Goal: Task Accomplishment & Management: Manage account settings

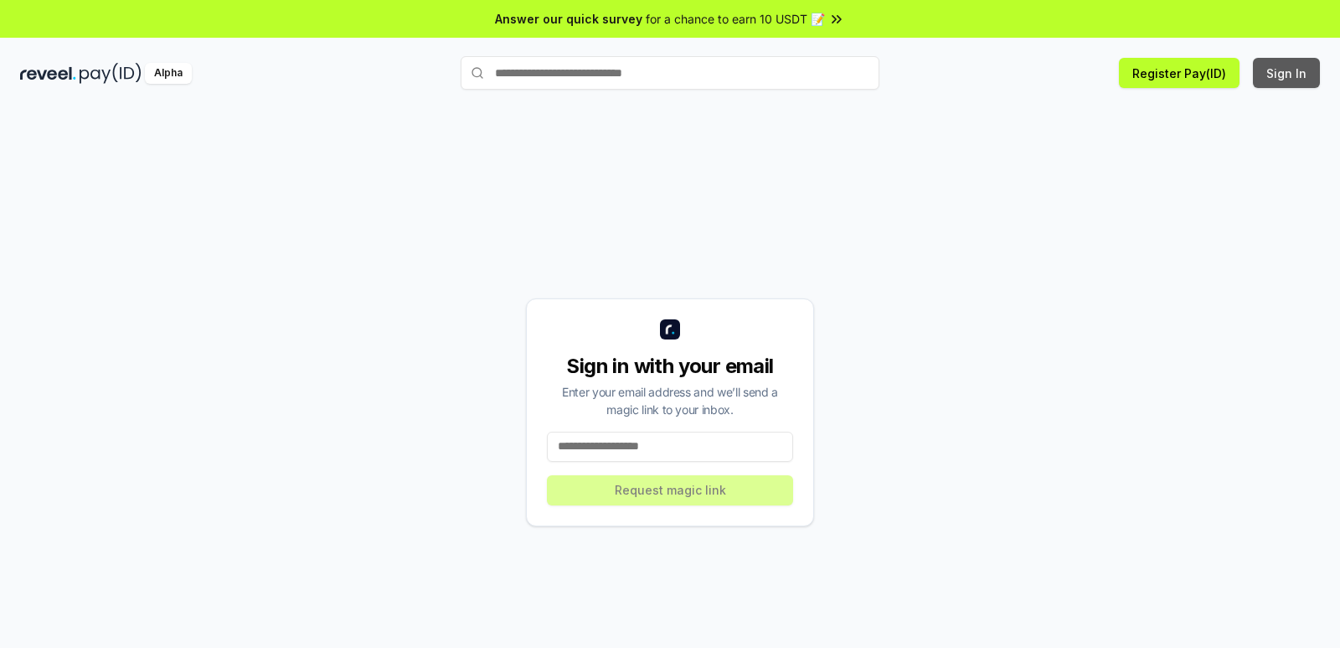
click at [1278, 70] on button "Sign In" at bounding box center [1286, 73] width 67 height 30
drag, startPoint x: 0, startPoint y: 0, endPoint x: 647, endPoint y: 447, distance: 786.4
click at [647, 447] on input at bounding box center [670, 446] width 246 height 30
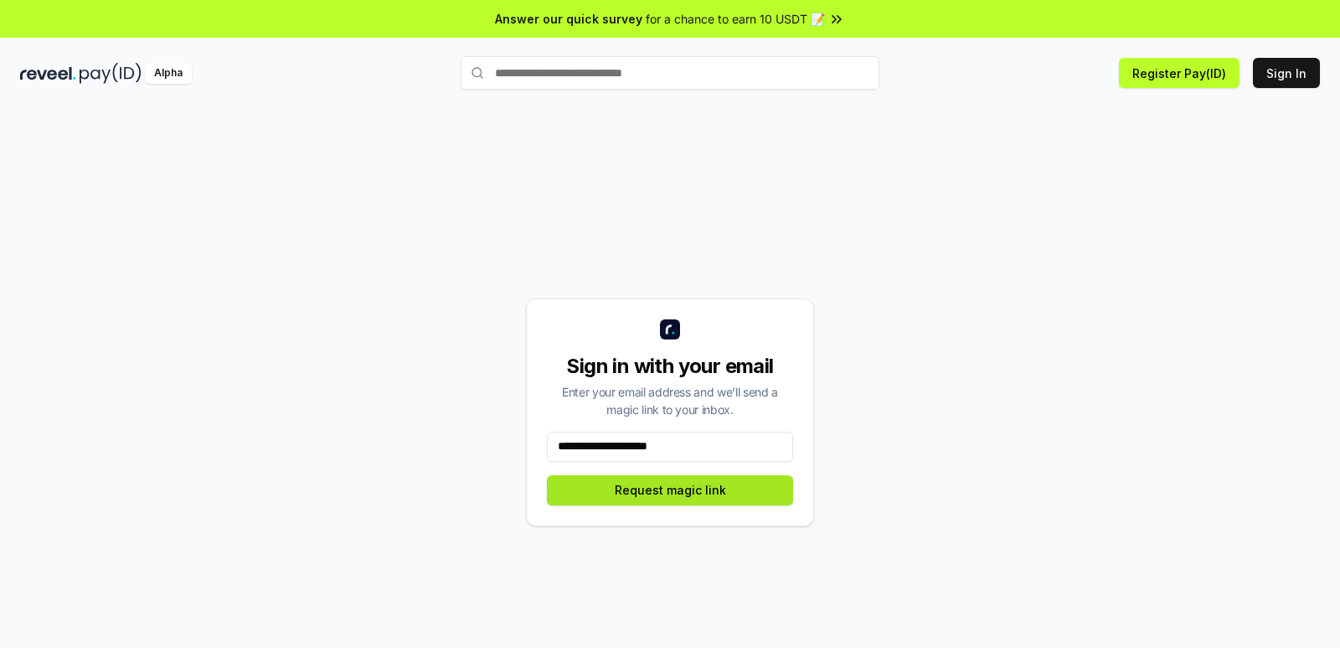
type input "**********"
click at [658, 486] on button "Request magic link" at bounding box center [670, 490] width 246 height 30
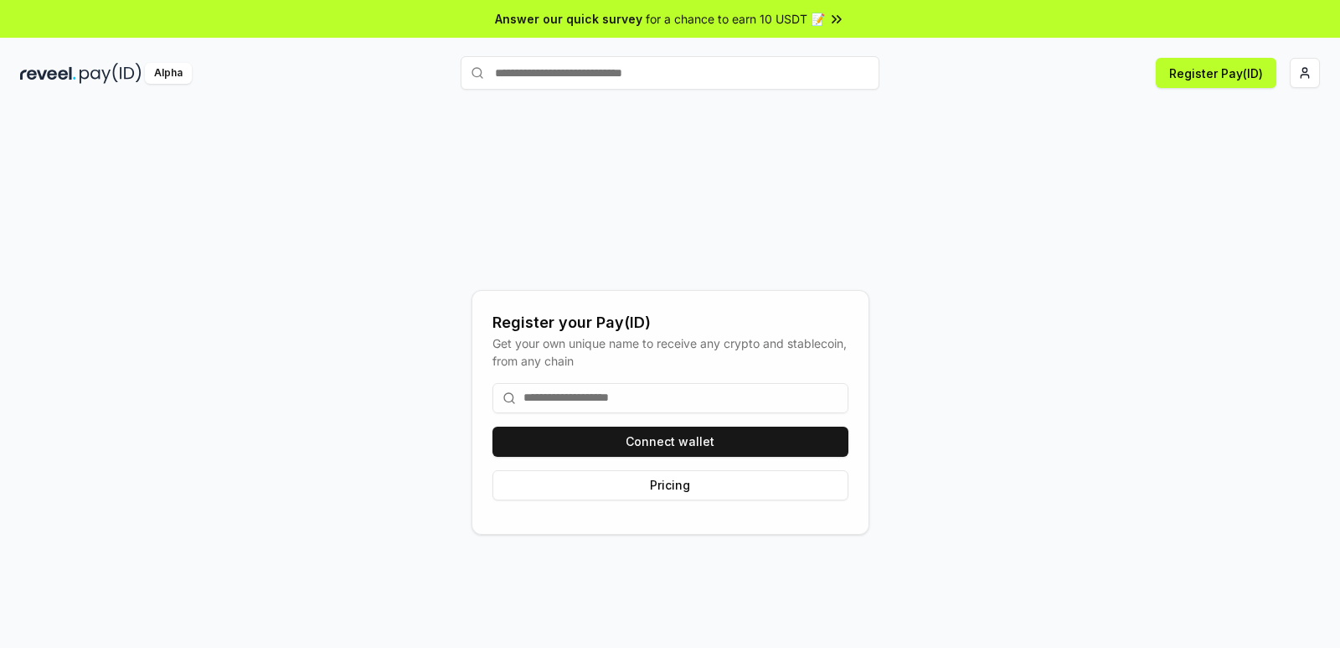
click at [627, 402] on input at bounding box center [671, 398] width 356 height 30
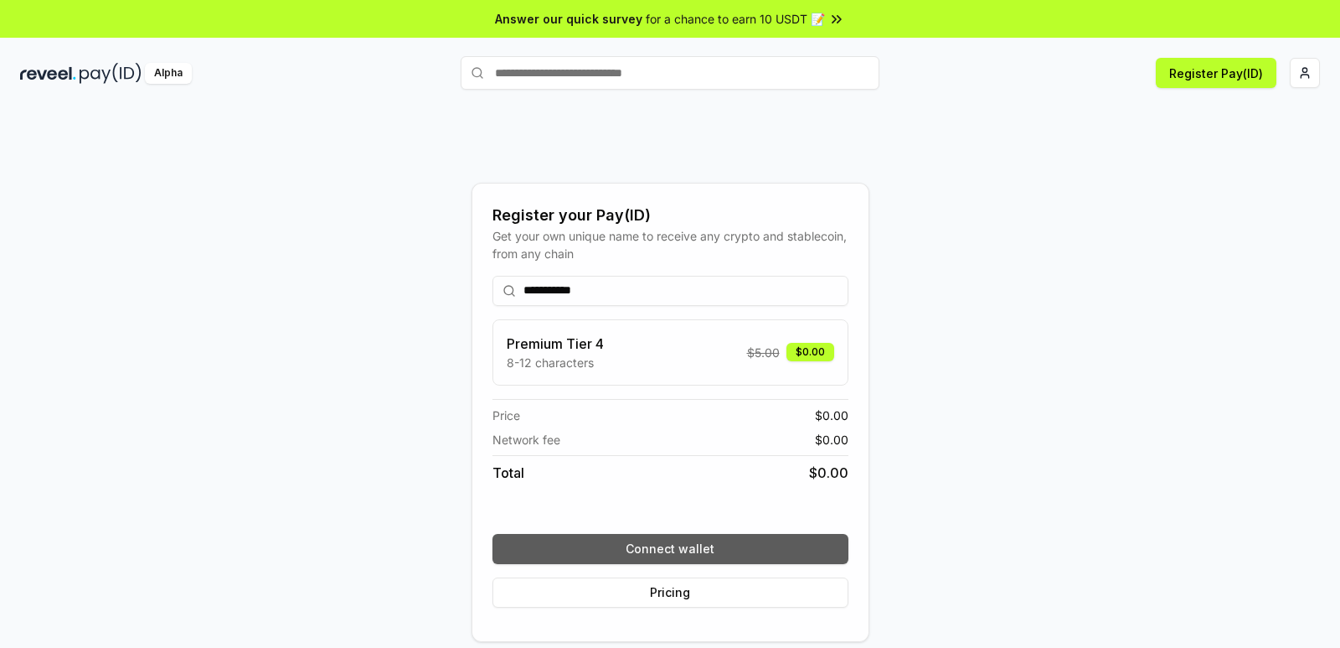
type input "**********"
click at [679, 550] on button "Connect wallet" at bounding box center [671, 549] width 356 height 30
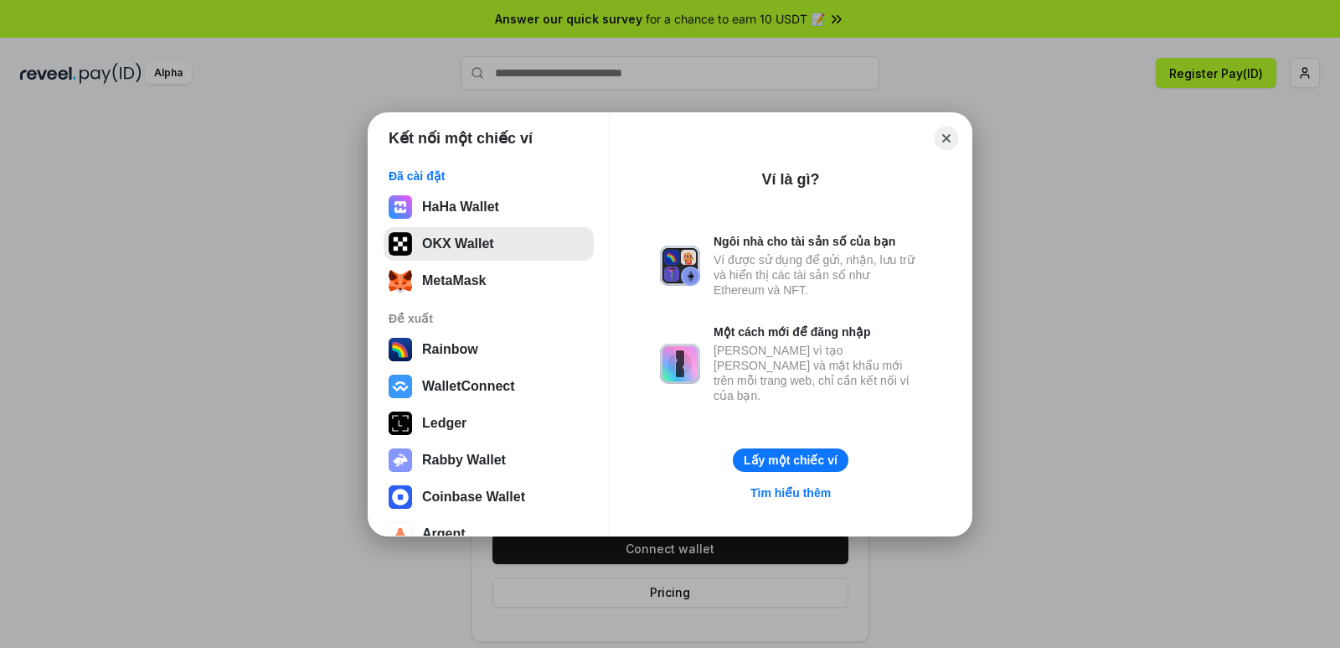
click at [500, 247] on button "OKX Wallet" at bounding box center [489, 244] width 210 height 34
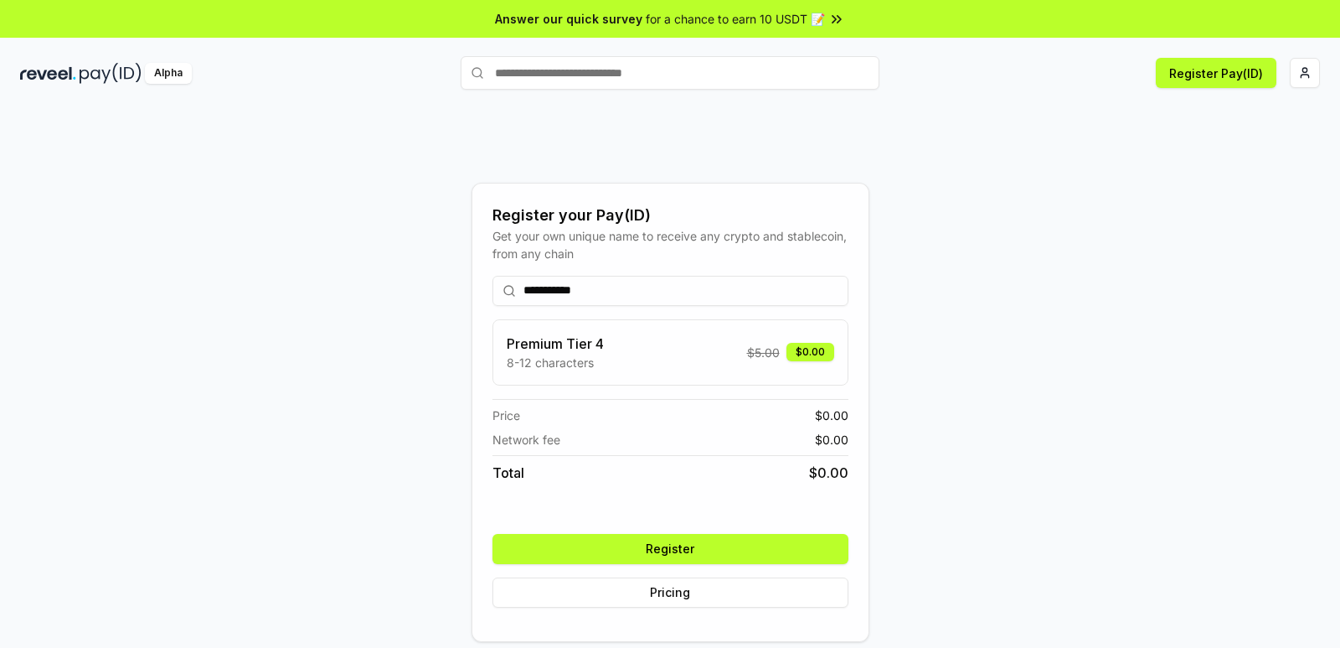
click at [684, 545] on button "Register" at bounding box center [671, 549] width 356 height 30
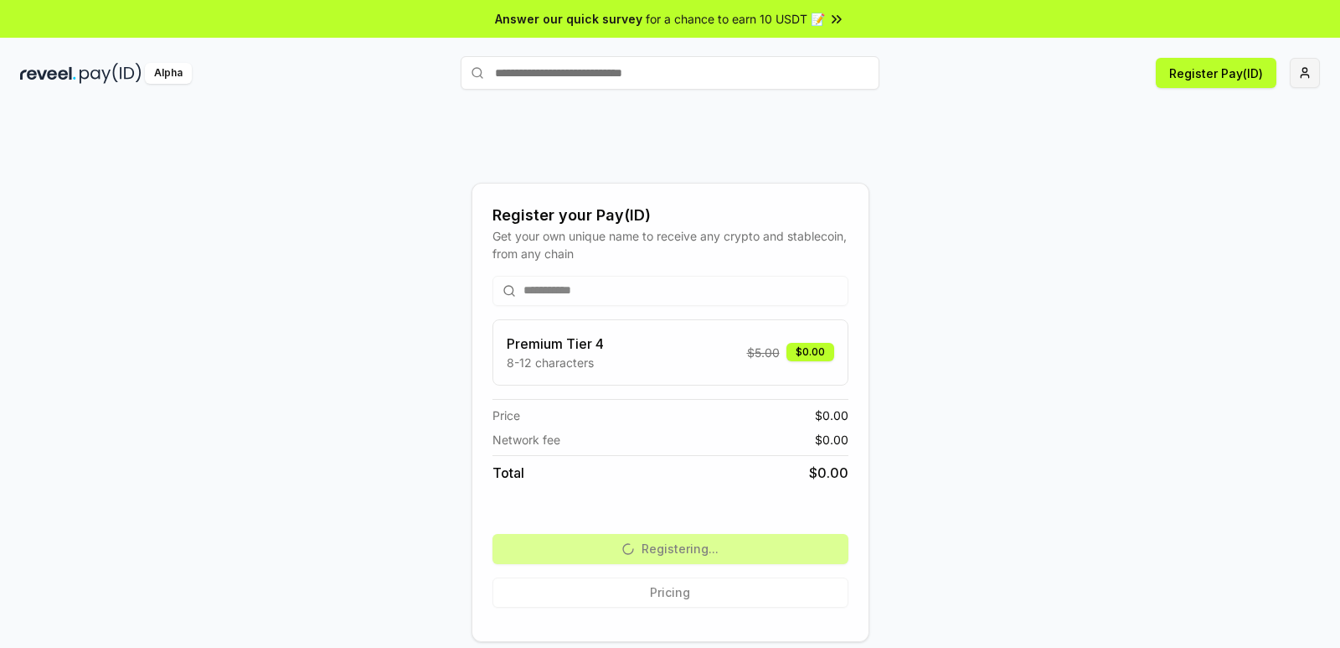
click at [1313, 67] on html "**********" at bounding box center [670, 324] width 1340 height 648
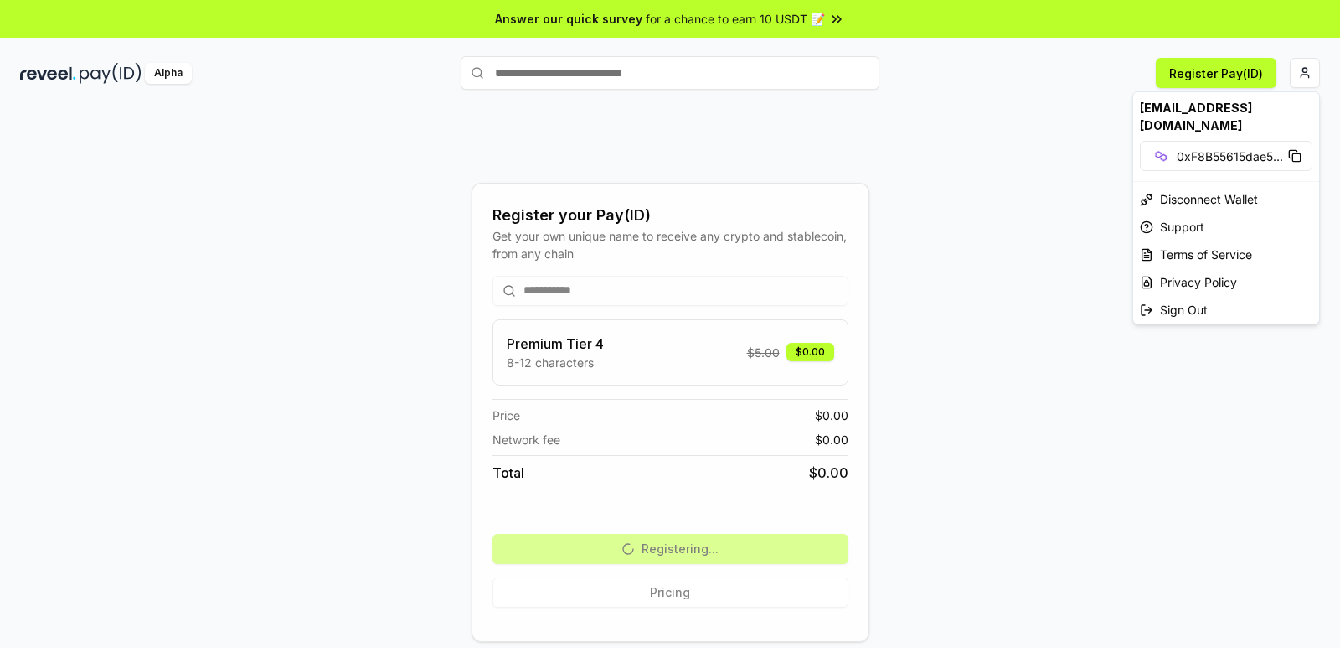
click at [1200, 115] on div "[EMAIL_ADDRESS][DOMAIN_NAME]" at bounding box center [1226, 116] width 186 height 49
click at [1200, 106] on div "[EMAIL_ADDRESS][DOMAIN_NAME]" at bounding box center [1226, 116] width 186 height 49
click at [59, 73] on html "**********" at bounding box center [670, 324] width 1340 height 648
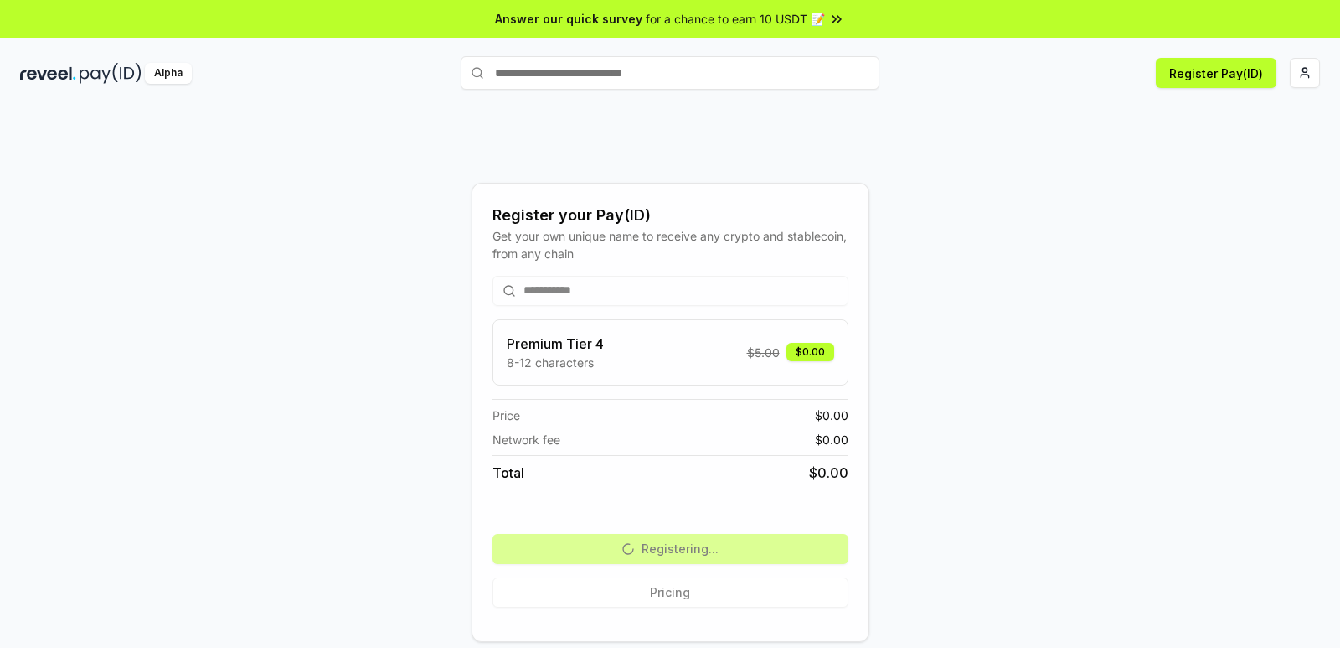
click at [59, 73] on img at bounding box center [48, 73] width 56 height 21
click at [42, 72] on img at bounding box center [48, 73] width 56 height 21
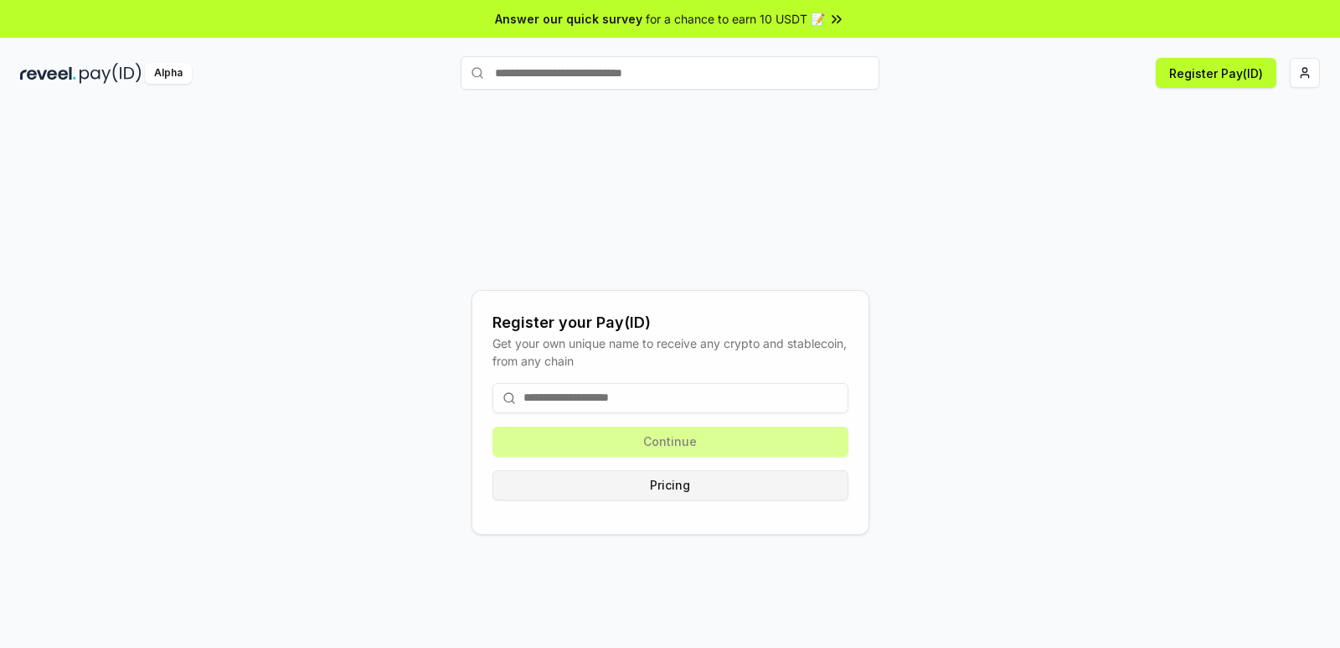
click at [660, 491] on button "Pricing" at bounding box center [671, 485] width 356 height 30
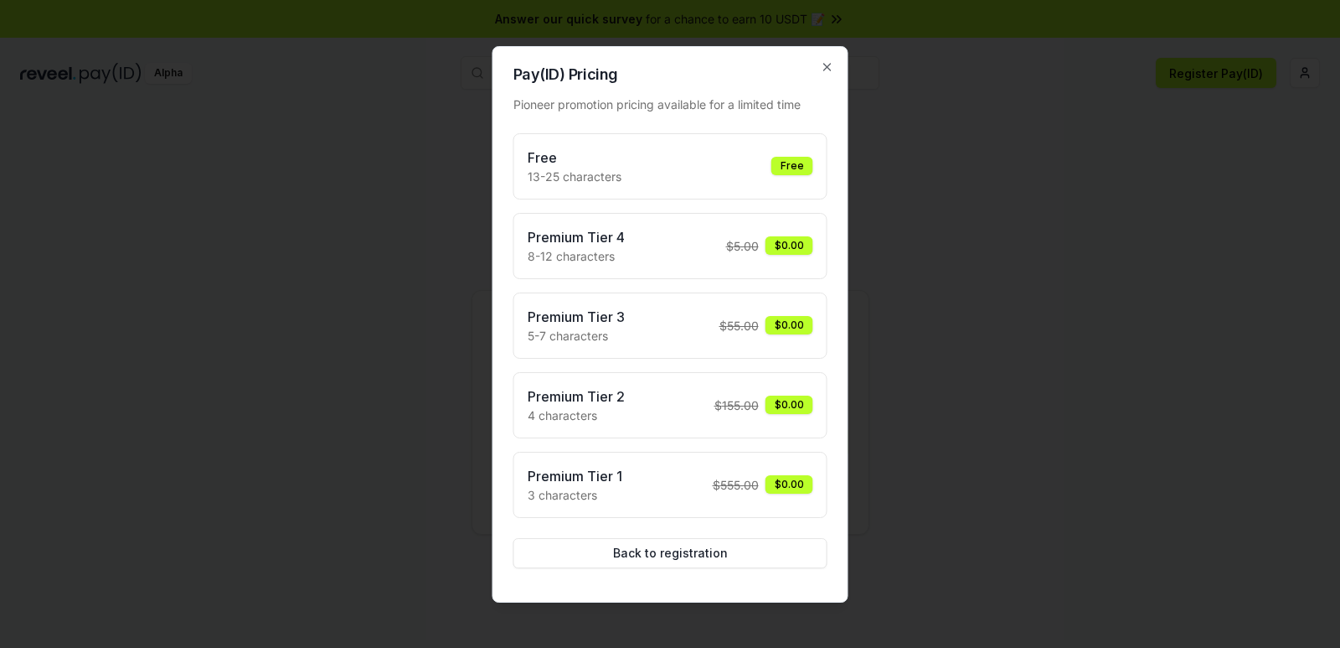
click at [947, 332] on div at bounding box center [670, 324] width 1340 height 648
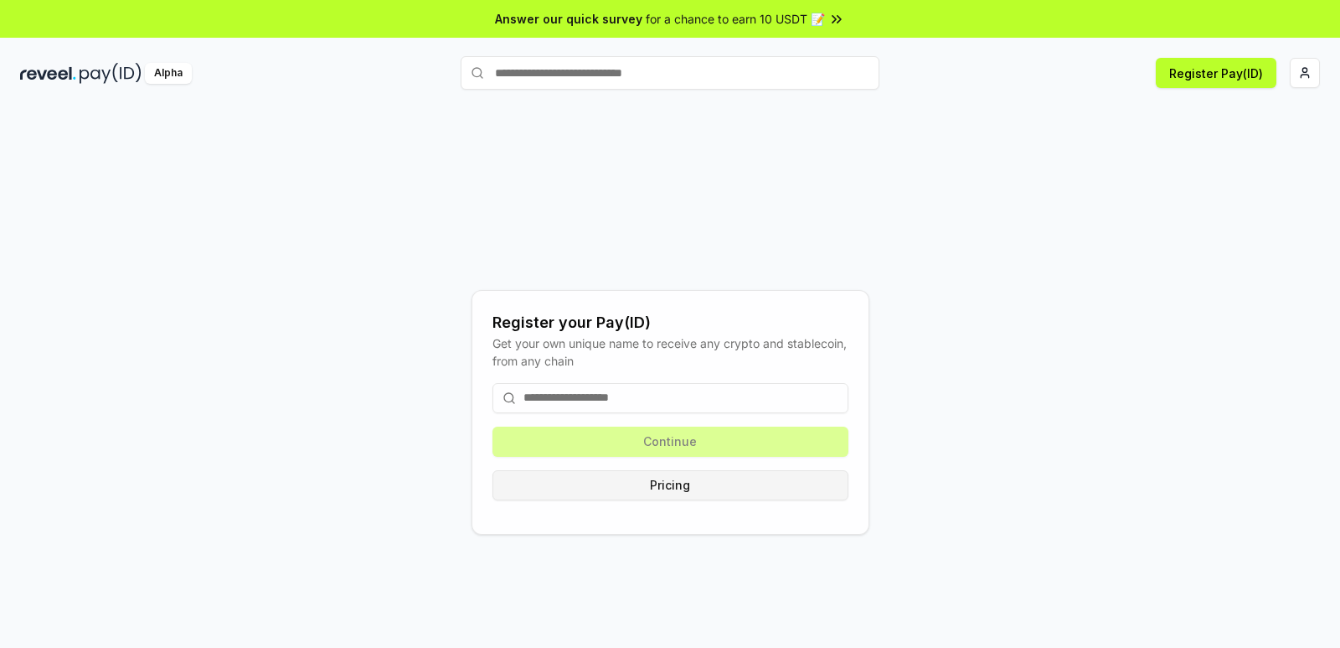
click at [659, 488] on button "Pricing" at bounding box center [671, 485] width 356 height 30
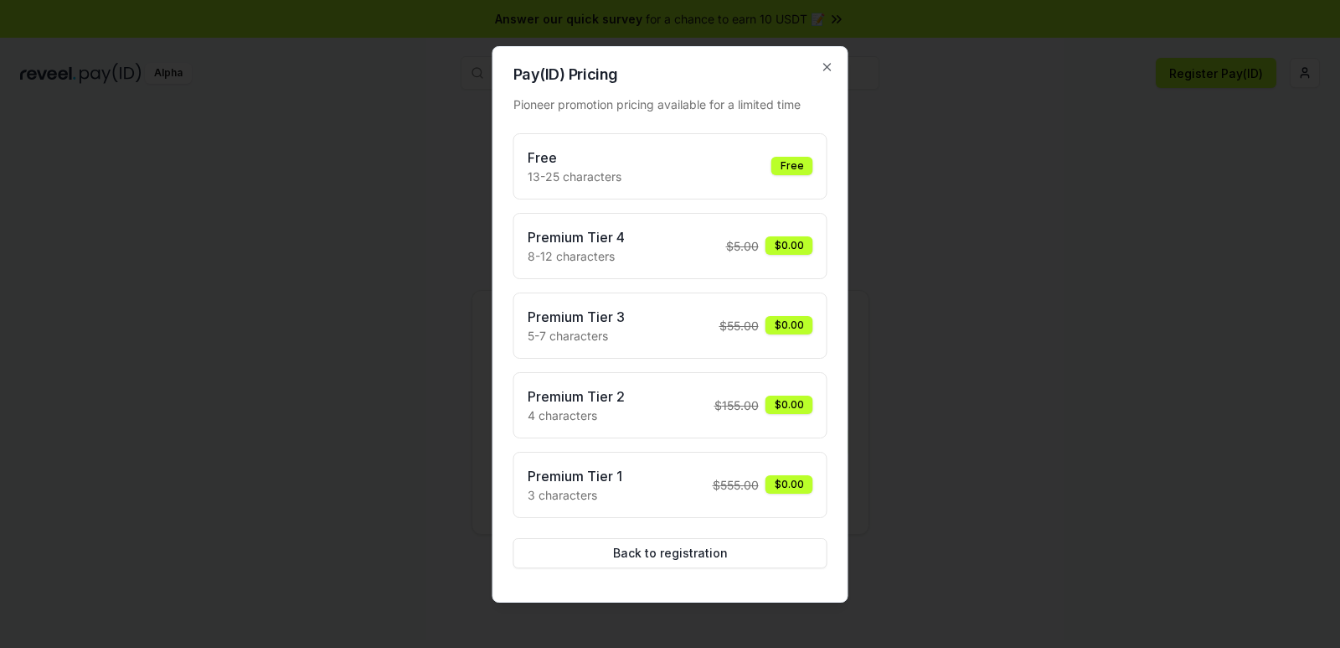
click at [668, 163] on div "Free 13-25 characters Free" at bounding box center [671, 166] width 286 height 38
click at [777, 165] on div "Free" at bounding box center [793, 166] width 42 height 18
click at [826, 60] on icon "button" at bounding box center [827, 66] width 13 height 13
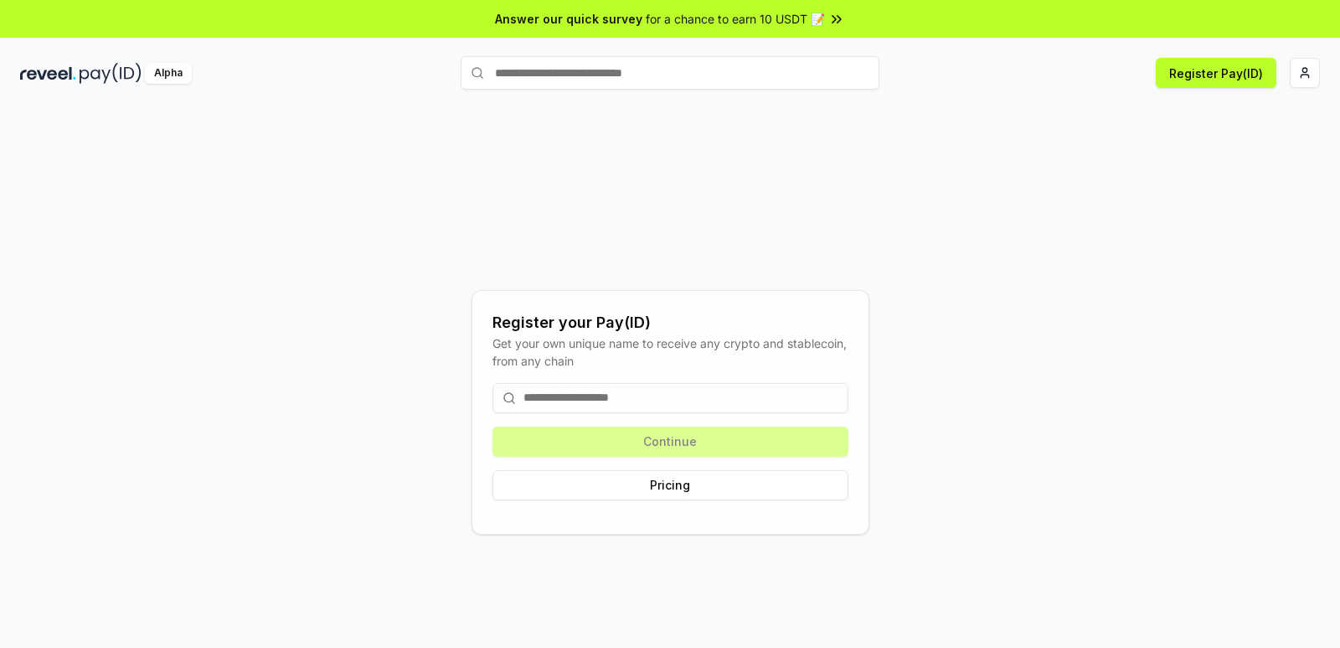
click at [667, 364] on div "Get your own unique name to receive any crypto and stablecoin, from any chain" at bounding box center [671, 351] width 356 height 35
click at [640, 400] on input at bounding box center [671, 398] width 356 height 30
click at [640, 401] on input at bounding box center [671, 398] width 356 height 30
click at [1304, 73] on html "Answer our quick survey for a chance to earn 10 USDT 📝 Alpha Register Pay(ID) R…" at bounding box center [670, 324] width 1340 height 648
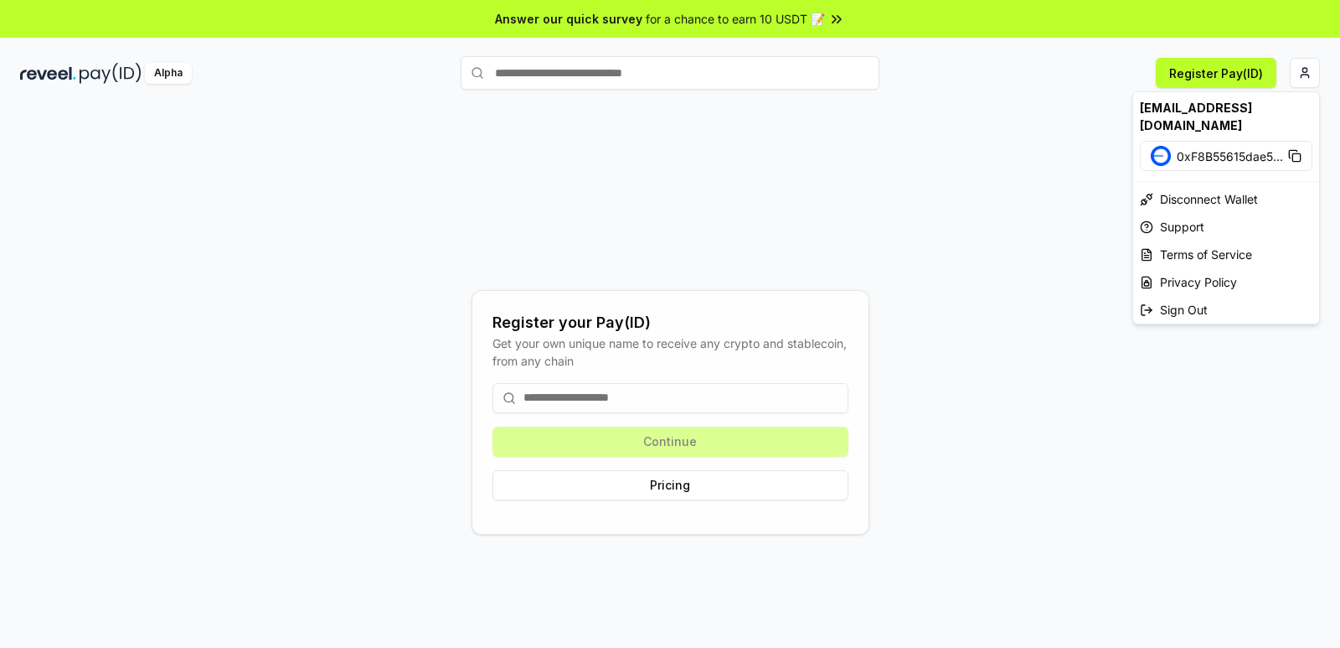
click at [1296, 149] on icon at bounding box center [1294, 155] width 13 height 13
drag, startPoint x: 962, startPoint y: 216, endPoint x: 973, endPoint y: 214, distance: 11.8
click at [962, 216] on html "Answer our quick survey for a chance to earn 10 USDT 📝 Alpha Register Pay(ID) R…" at bounding box center [670, 324] width 1340 height 648
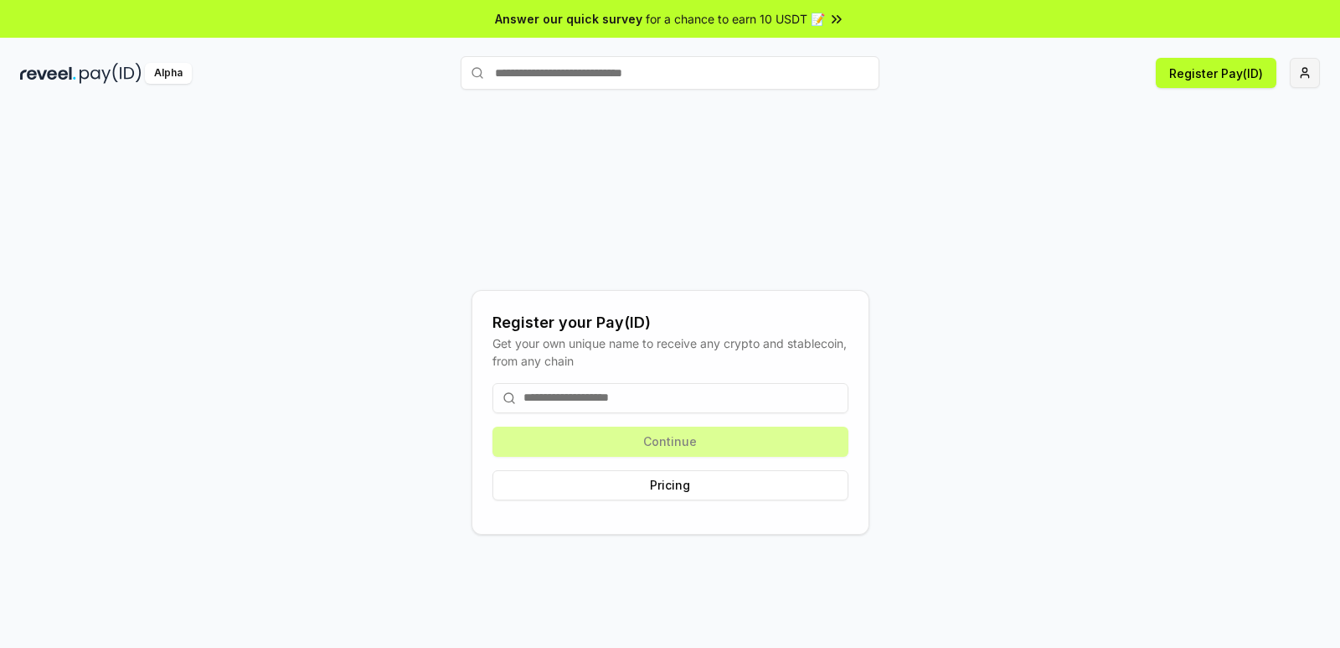
click at [1298, 77] on html "Answer our quick survey for a chance to earn 10 USDT 📝 Alpha Register Pay(ID) R…" at bounding box center [670, 324] width 1340 height 648
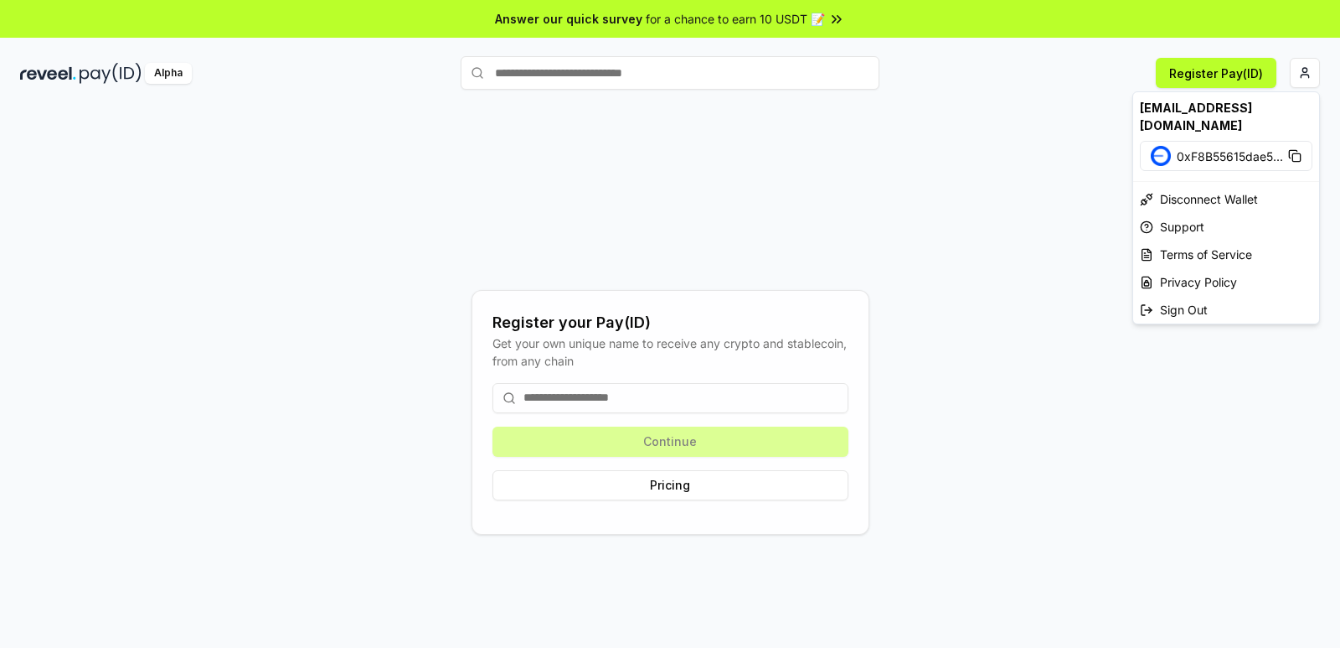
click at [344, 132] on html "Answer our quick survey for a chance to earn 10 USDT 📝 Alpha Register Pay(ID) R…" at bounding box center [670, 324] width 1340 height 648
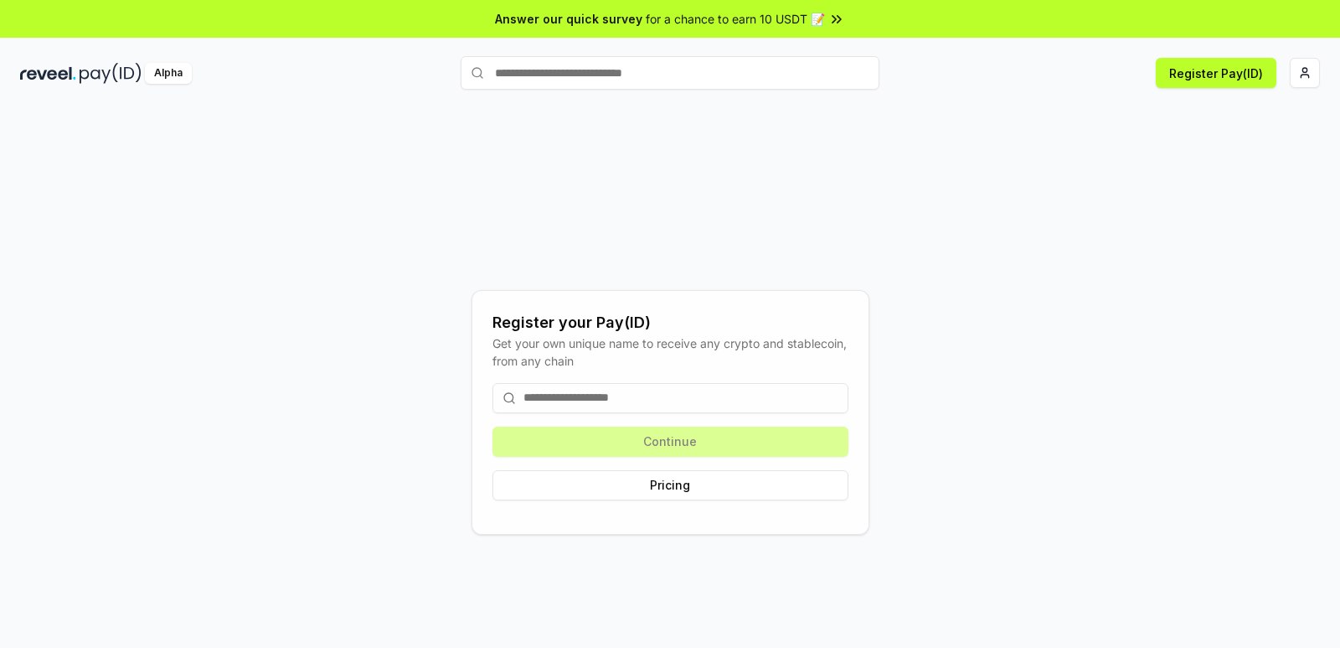
click at [710, 26] on span "for a chance to earn 10 USDT 📝" at bounding box center [735, 19] width 179 height 18
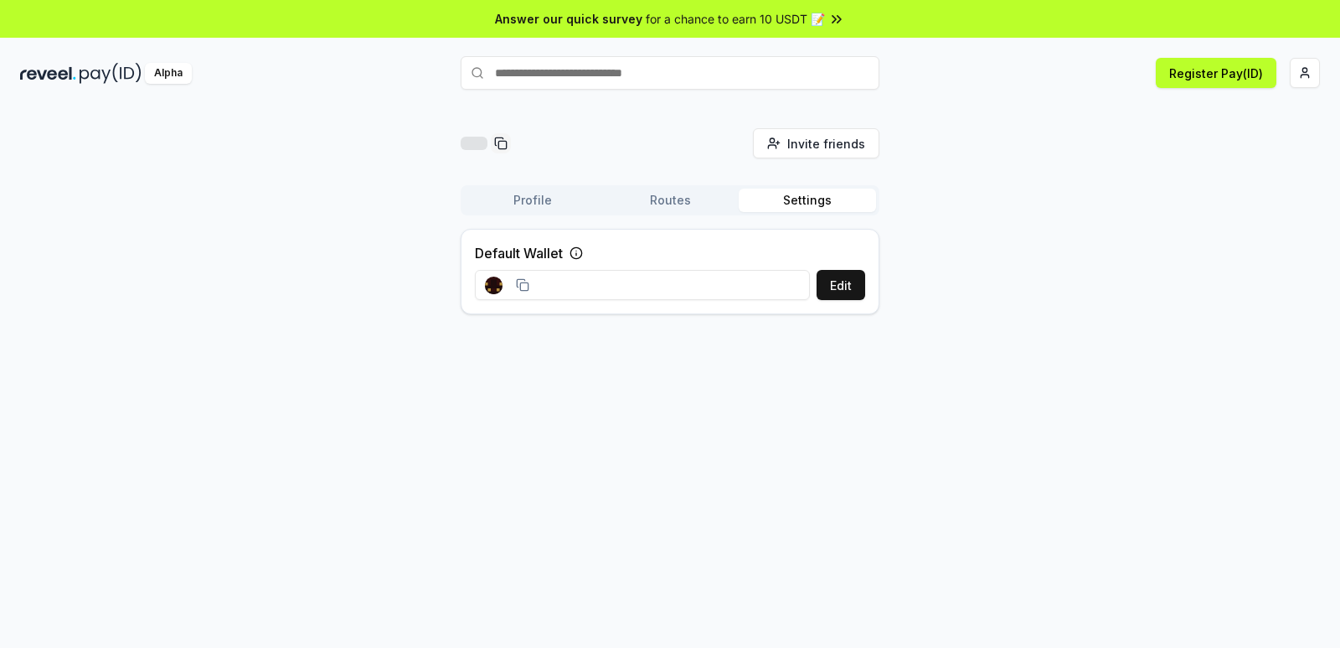
click at [661, 205] on button "Routes" at bounding box center [669, 199] width 137 height 23
click at [546, 202] on button "Profile" at bounding box center [532, 199] width 137 height 23
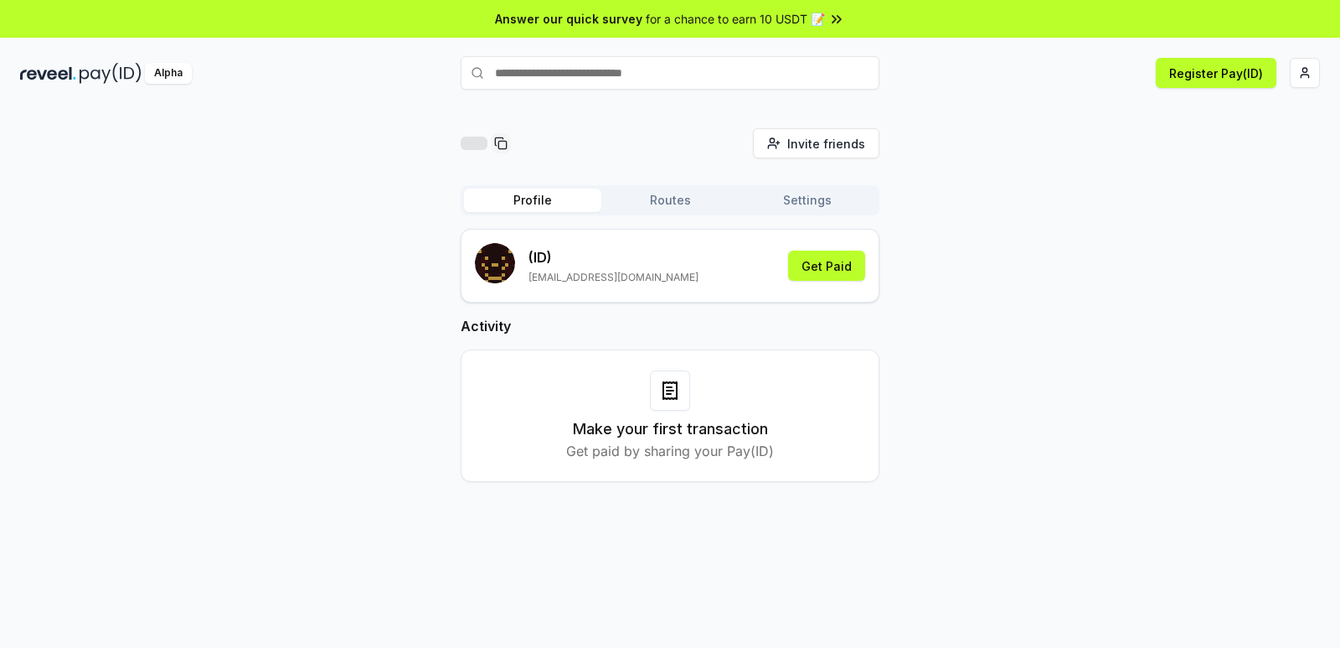
click at [665, 199] on button "Routes" at bounding box center [669, 199] width 137 height 23
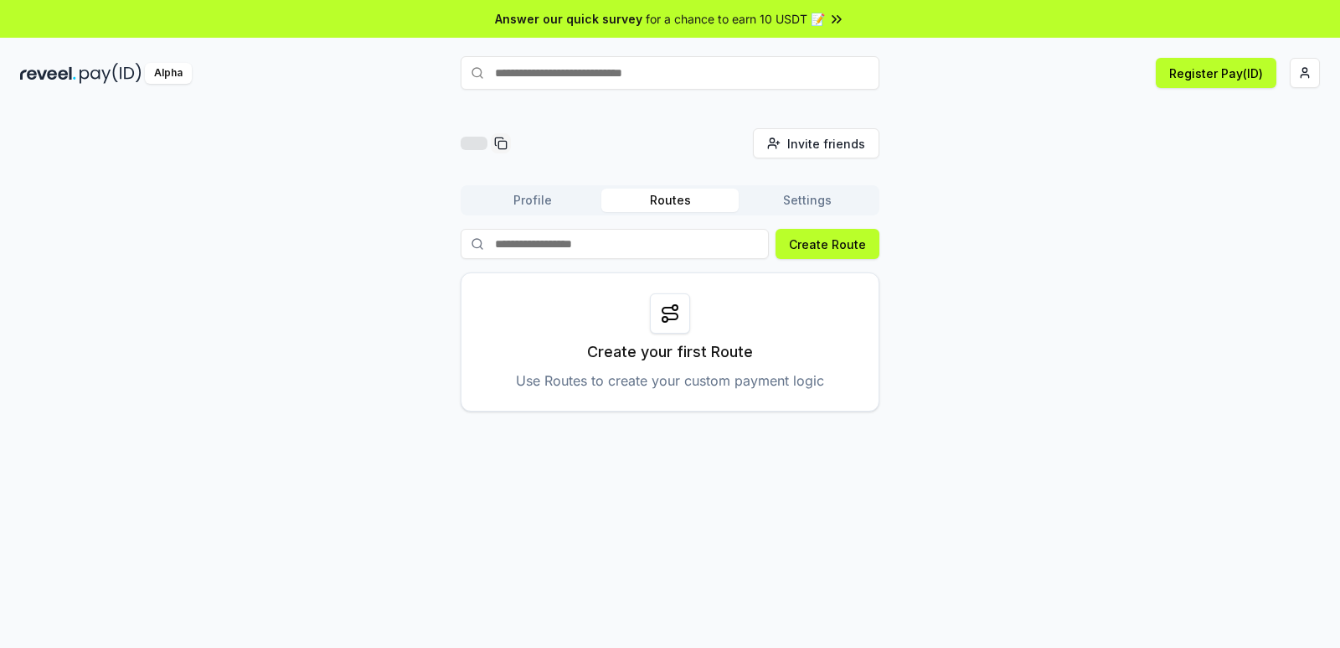
click at [821, 197] on button "Settings" at bounding box center [807, 199] width 137 height 23
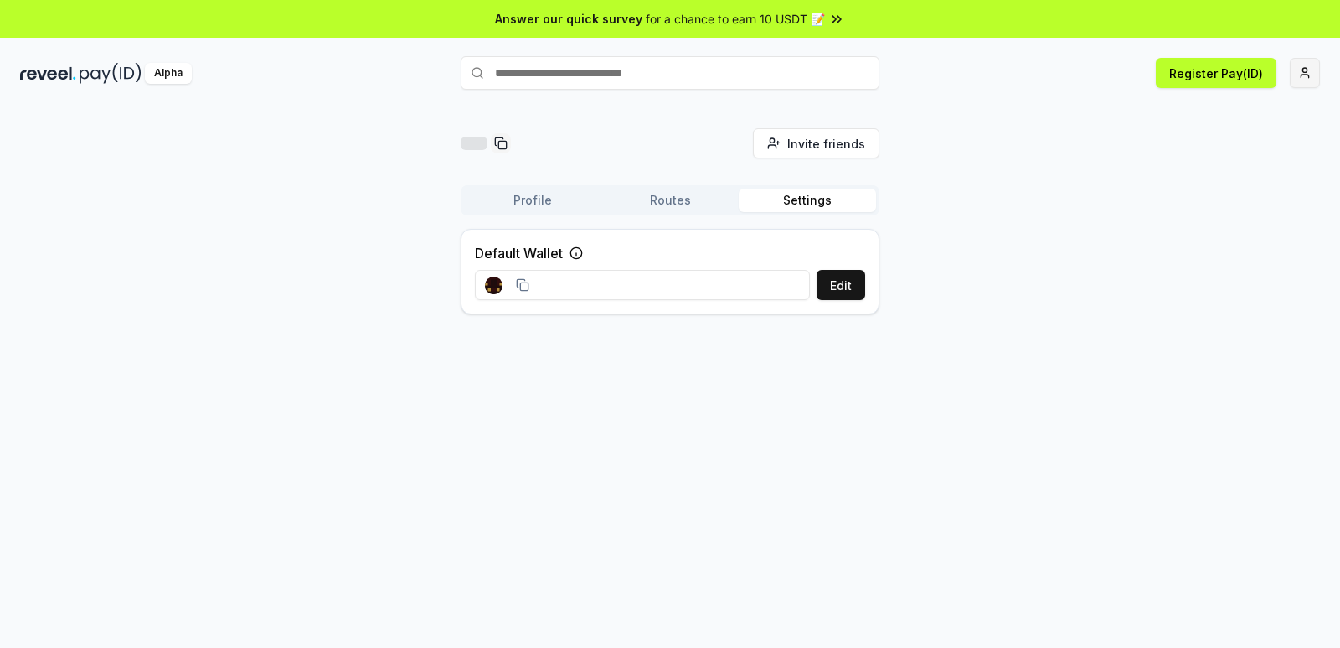
click at [1304, 72] on html "Answer our quick survey for a chance to earn 10 USDT 📝 Alpha Register Pay(ID) I…" at bounding box center [670, 324] width 1340 height 648
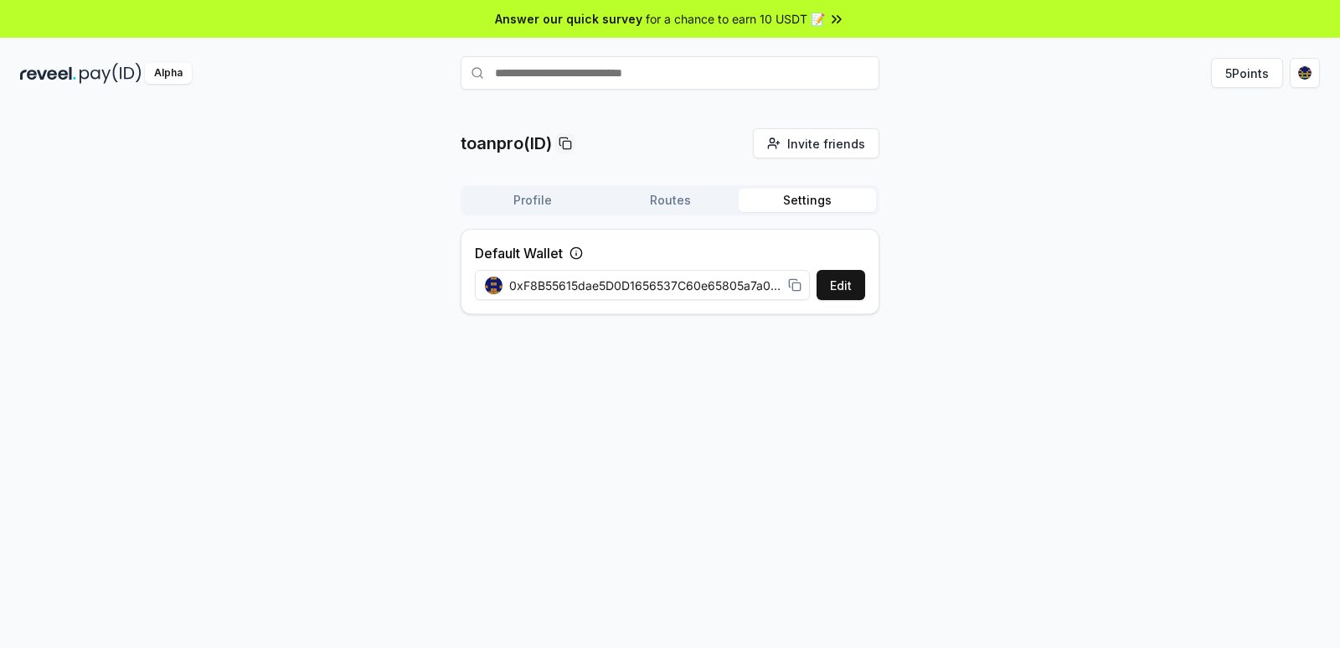
click at [1040, 200] on div "toanpro(ID) Invite friends Invite Profile Routes Settings Default Wallet Edit 0…" at bounding box center [670, 227] width 1300 height 199
click at [556, 202] on button "Profile" at bounding box center [532, 199] width 137 height 23
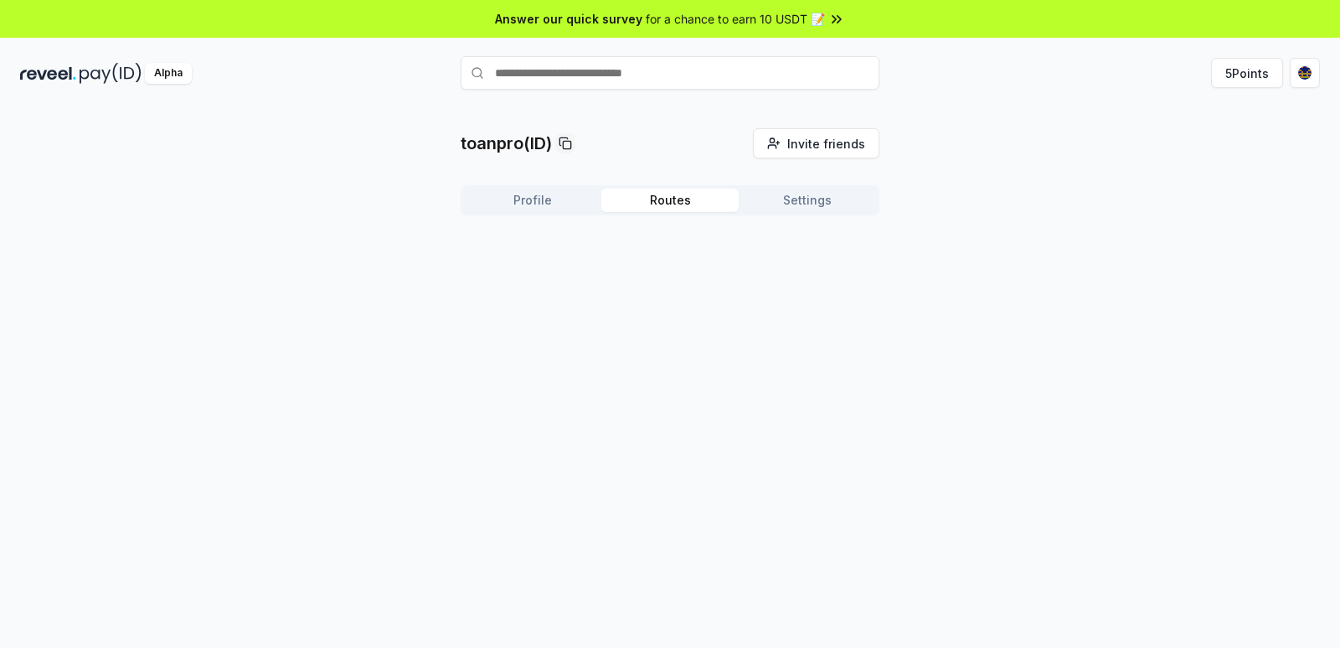
click at [633, 199] on button "Routes" at bounding box center [669, 199] width 137 height 23
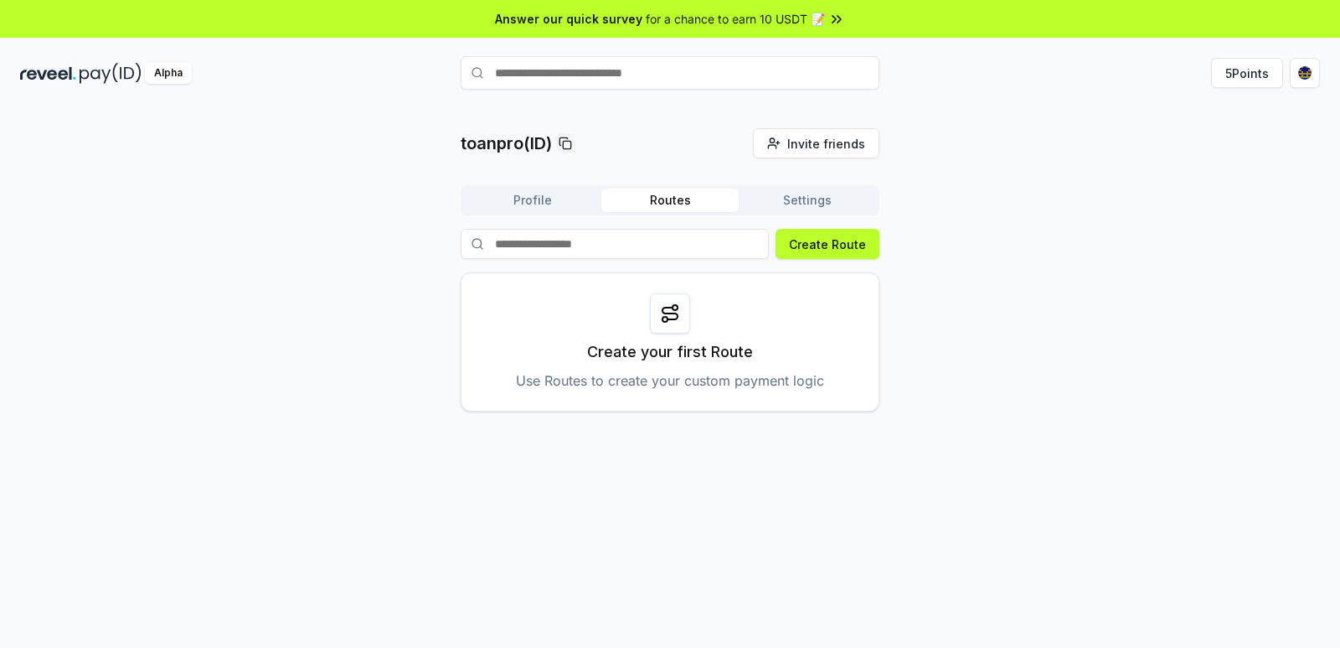
click at [834, 191] on button "Settings" at bounding box center [807, 199] width 137 height 23
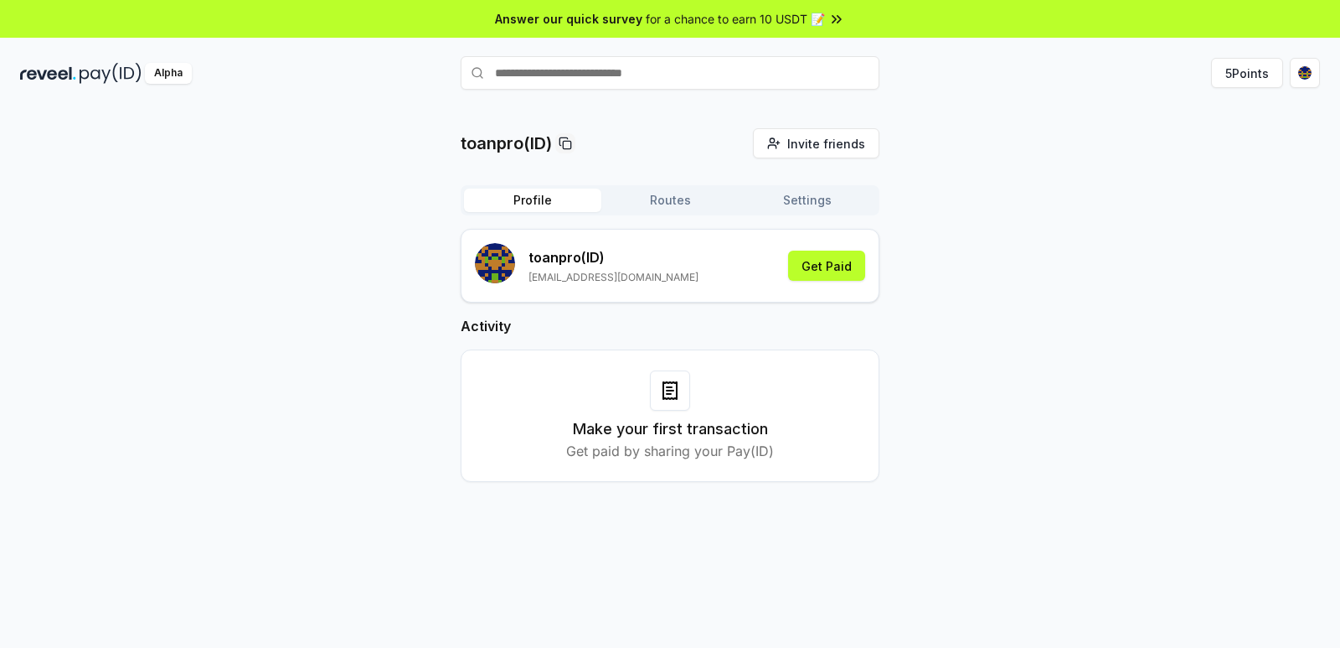
click at [561, 204] on button "Profile" at bounding box center [532, 199] width 137 height 23
click at [1257, 76] on button "5 Points" at bounding box center [1247, 73] width 72 height 30
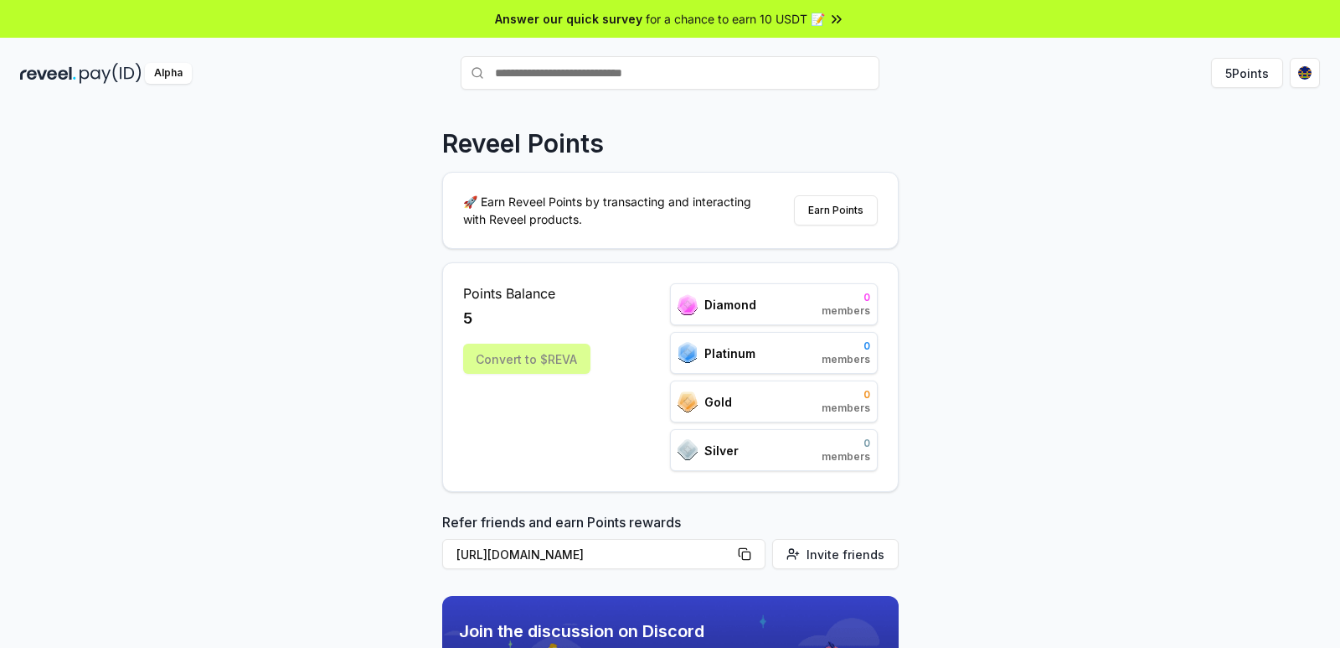
click at [562, 357] on div "Convert to $REVA" at bounding box center [526, 358] width 127 height 30
click at [549, 360] on div "Convert to $REVA" at bounding box center [526, 358] width 127 height 30
click at [548, 360] on div "Convert to $REVA" at bounding box center [526, 358] width 127 height 30
click at [1310, 71] on html "Answer our quick survey for a chance to earn 10 USDT 📝 Alpha 5 Points Reveel Po…" at bounding box center [670, 324] width 1340 height 648
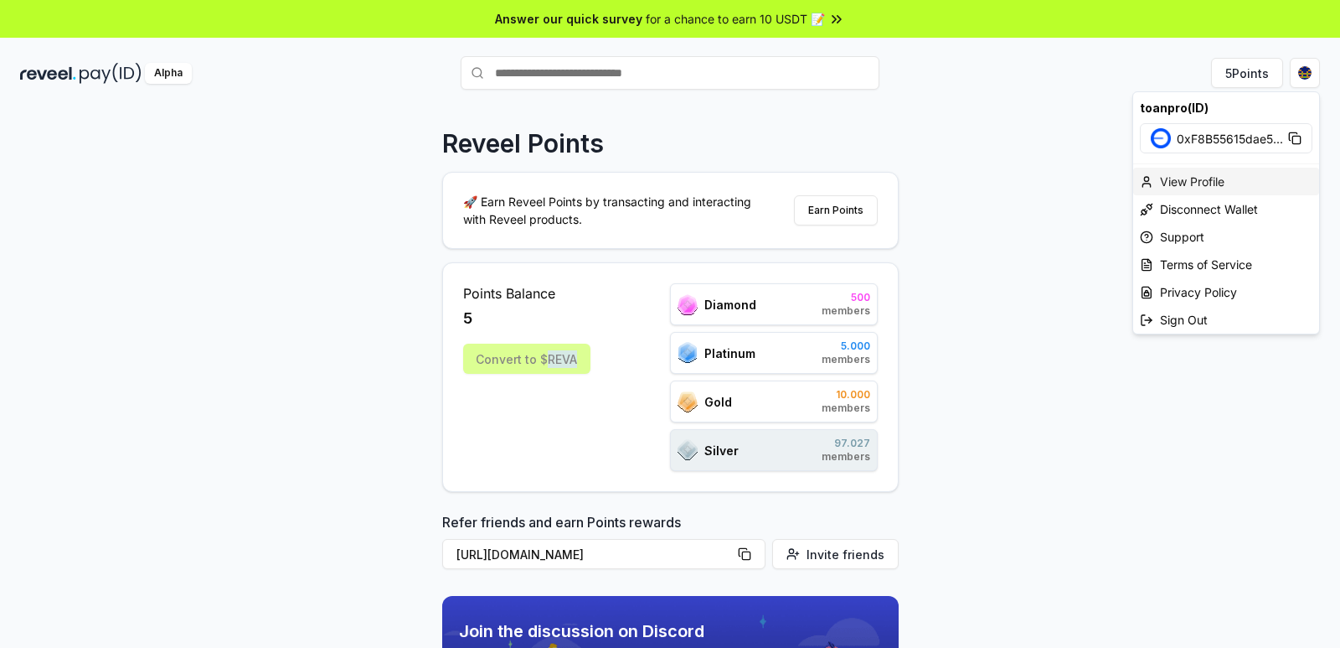
click at [1206, 183] on div "View Profile" at bounding box center [1226, 182] width 186 height 28
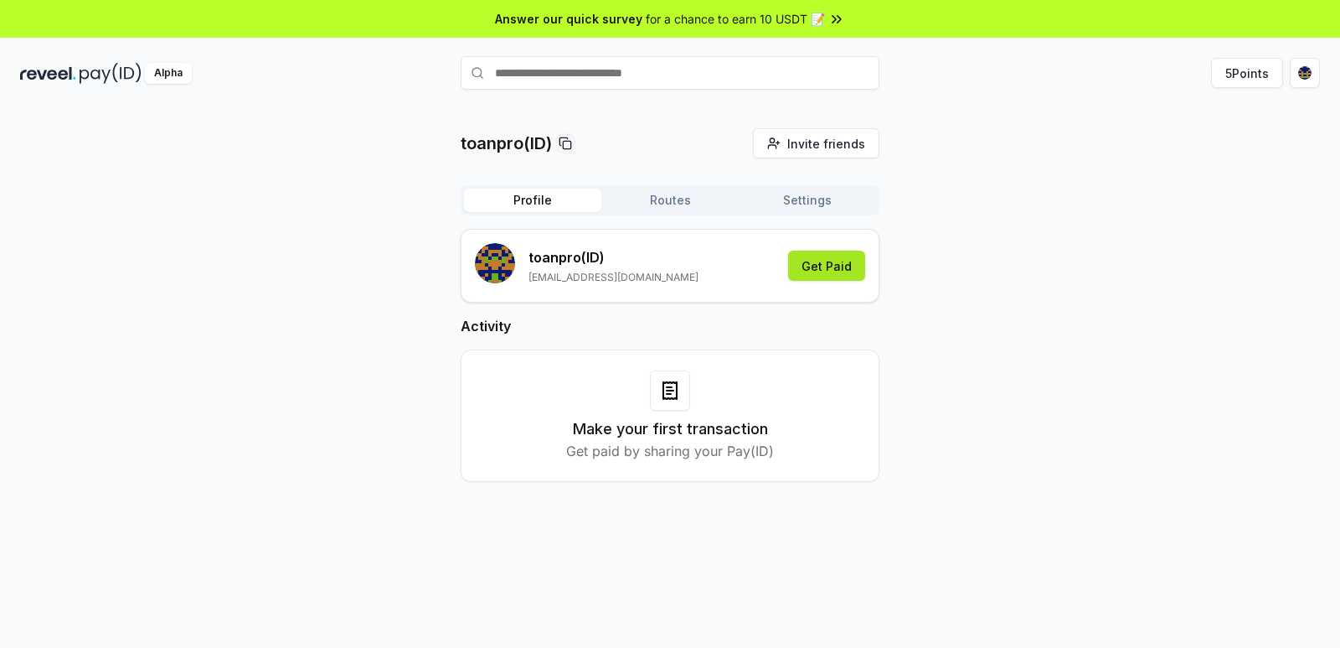
click at [833, 256] on button "Get Paid" at bounding box center [826, 265] width 77 height 30
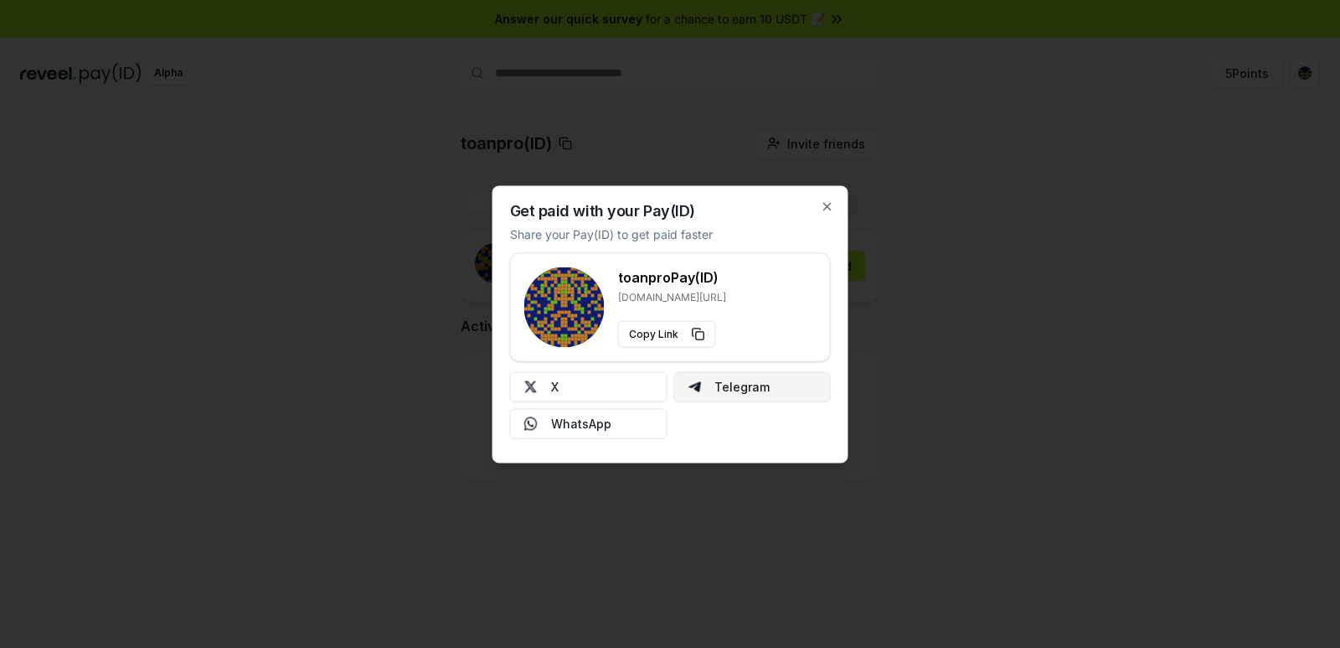
click at [717, 385] on button "Telegram" at bounding box center [752, 386] width 157 height 30
click at [987, 319] on div at bounding box center [670, 324] width 1340 height 648
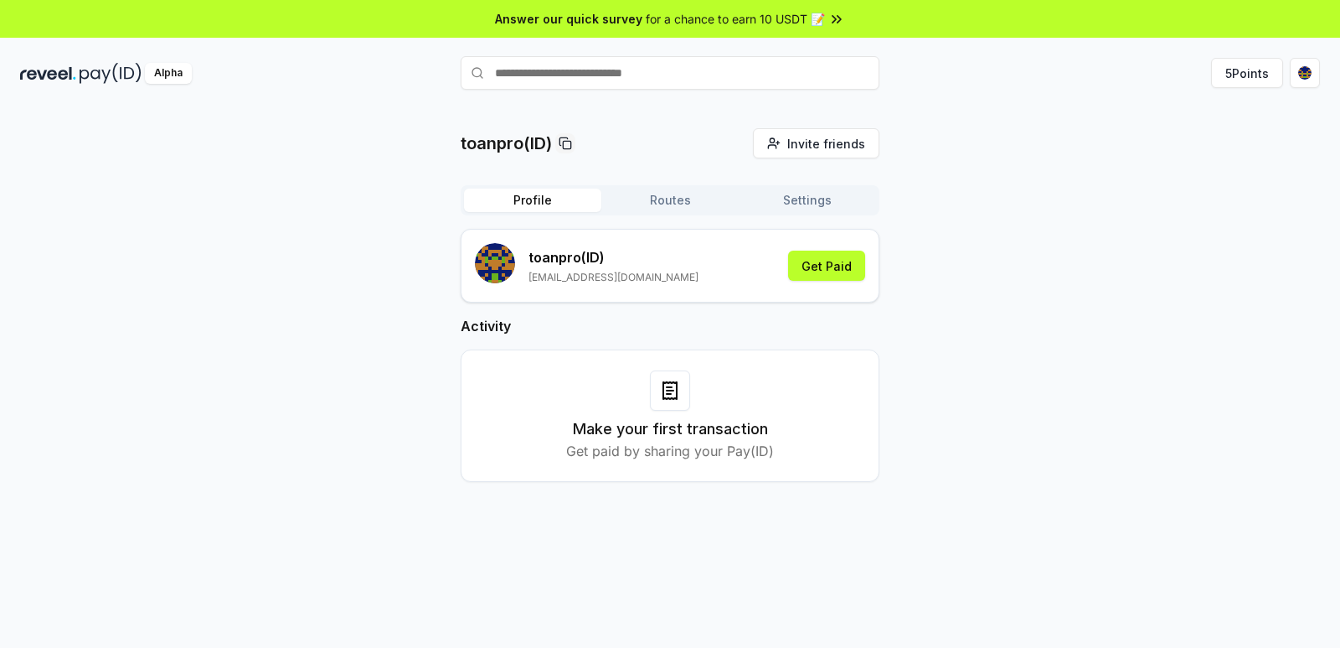
click at [790, 200] on button "Settings" at bounding box center [807, 199] width 137 height 23
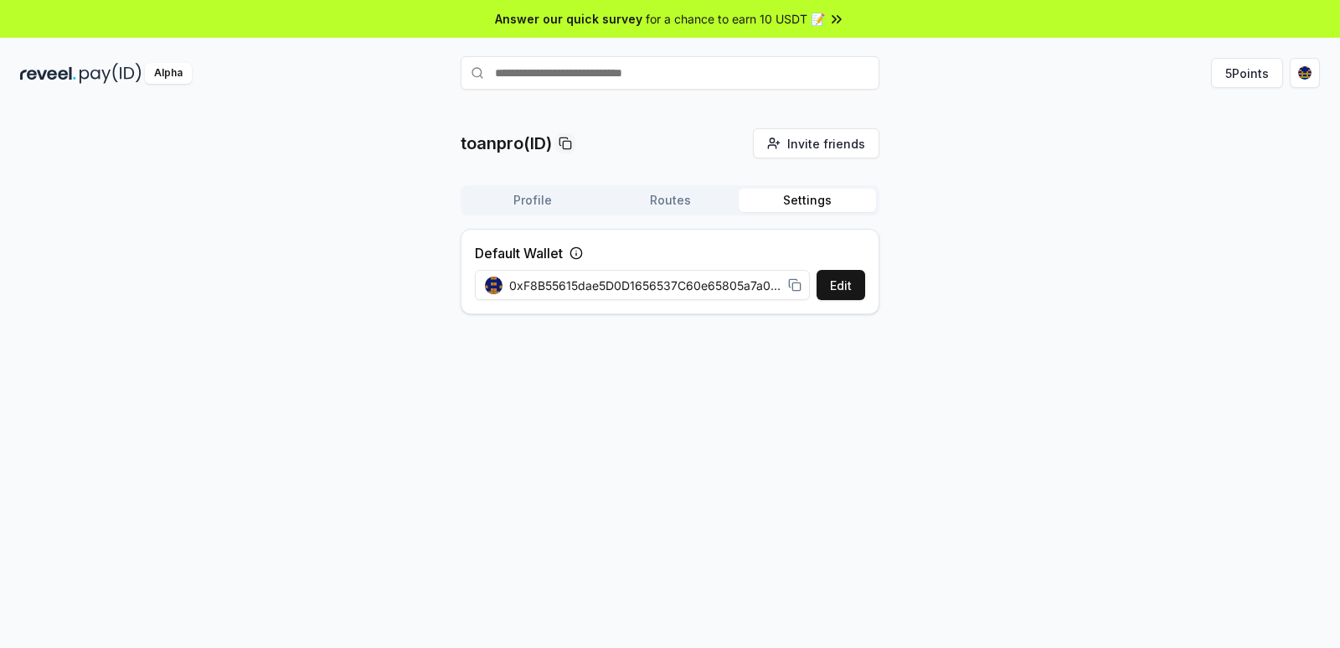
click at [669, 201] on button "Routes" at bounding box center [669, 199] width 137 height 23
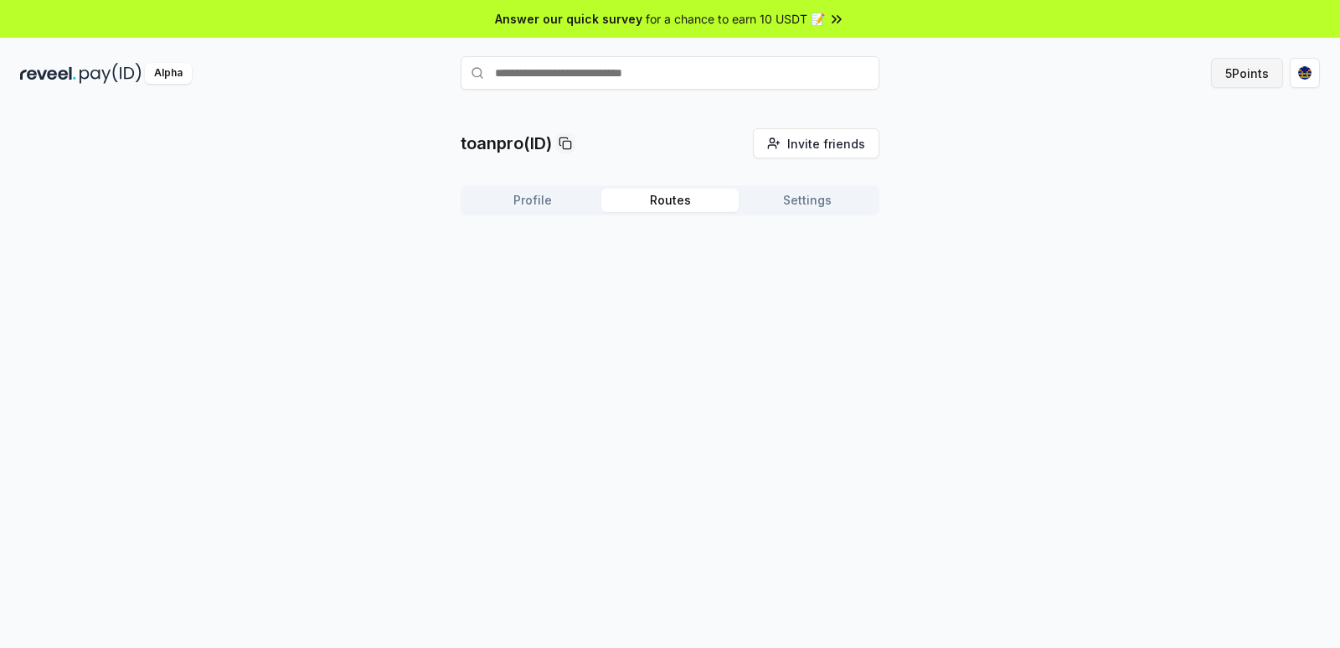
click at [1233, 83] on button "5 Points" at bounding box center [1247, 73] width 72 height 30
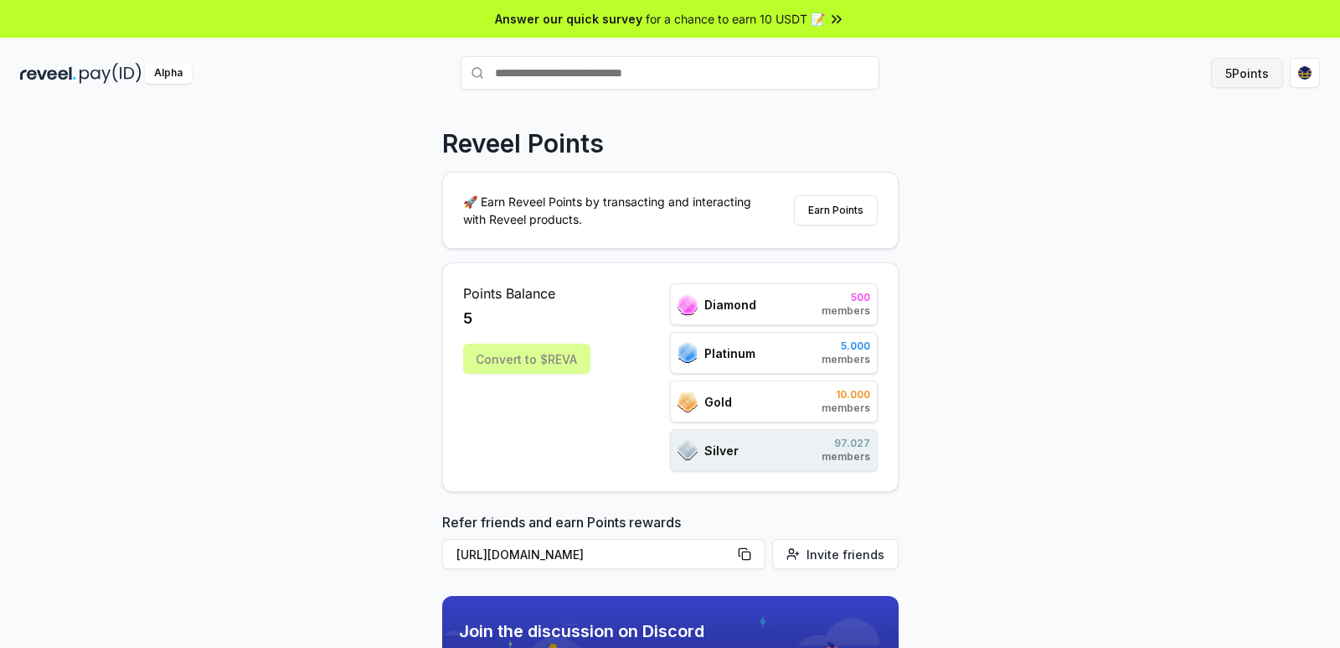
click at [1244, 71] on button "5 Points" at bounding box center [1247, 73] width 72 height 30
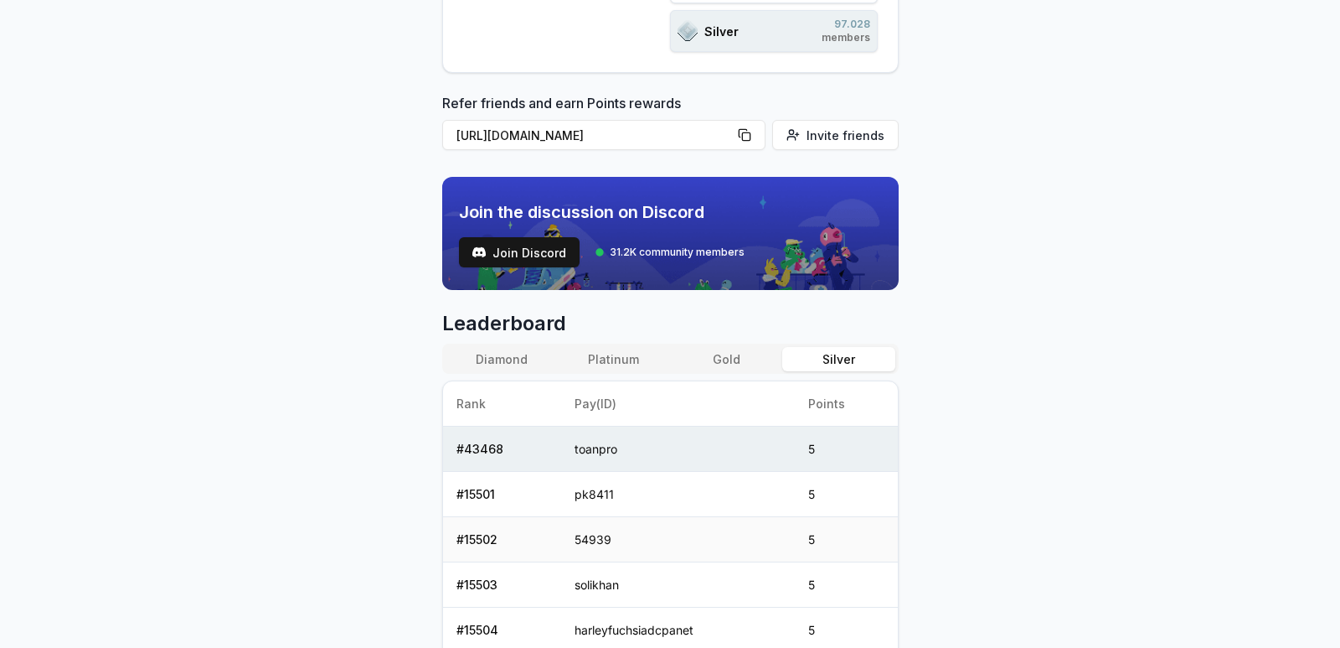
scroll to position [586, 0]
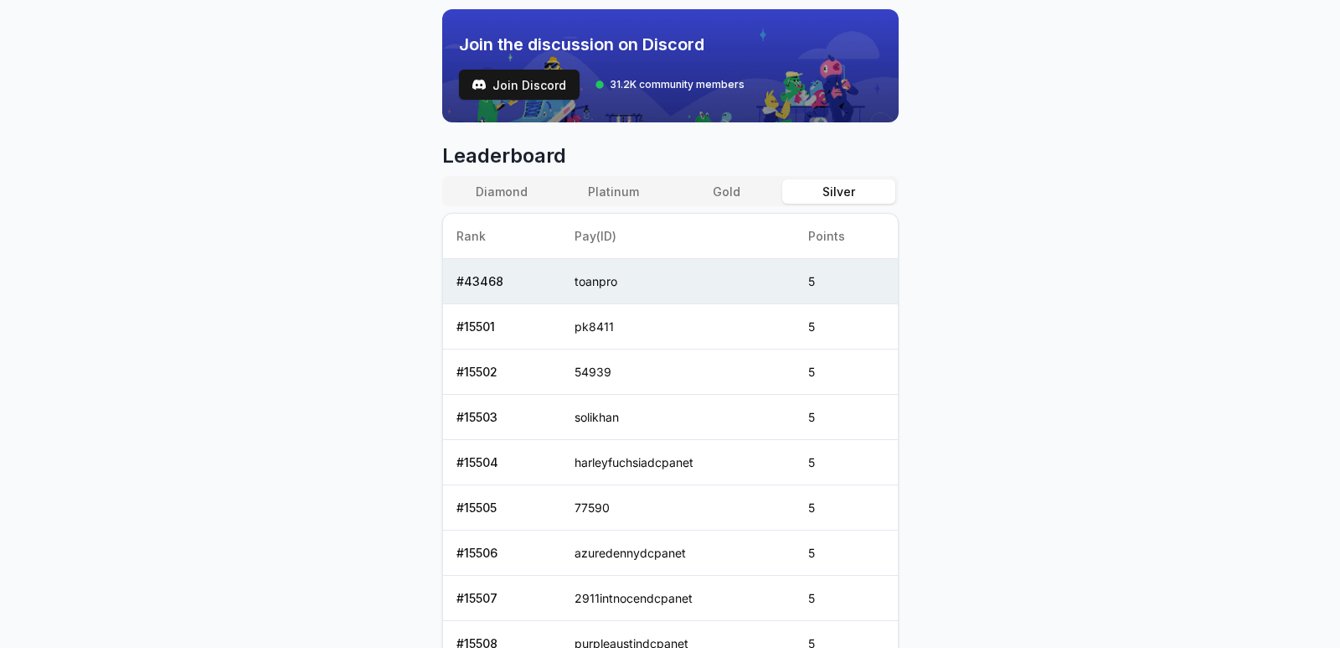
click at [509, 193] on button "Diamond" at bounding box center [502, 191] width 112 height 24
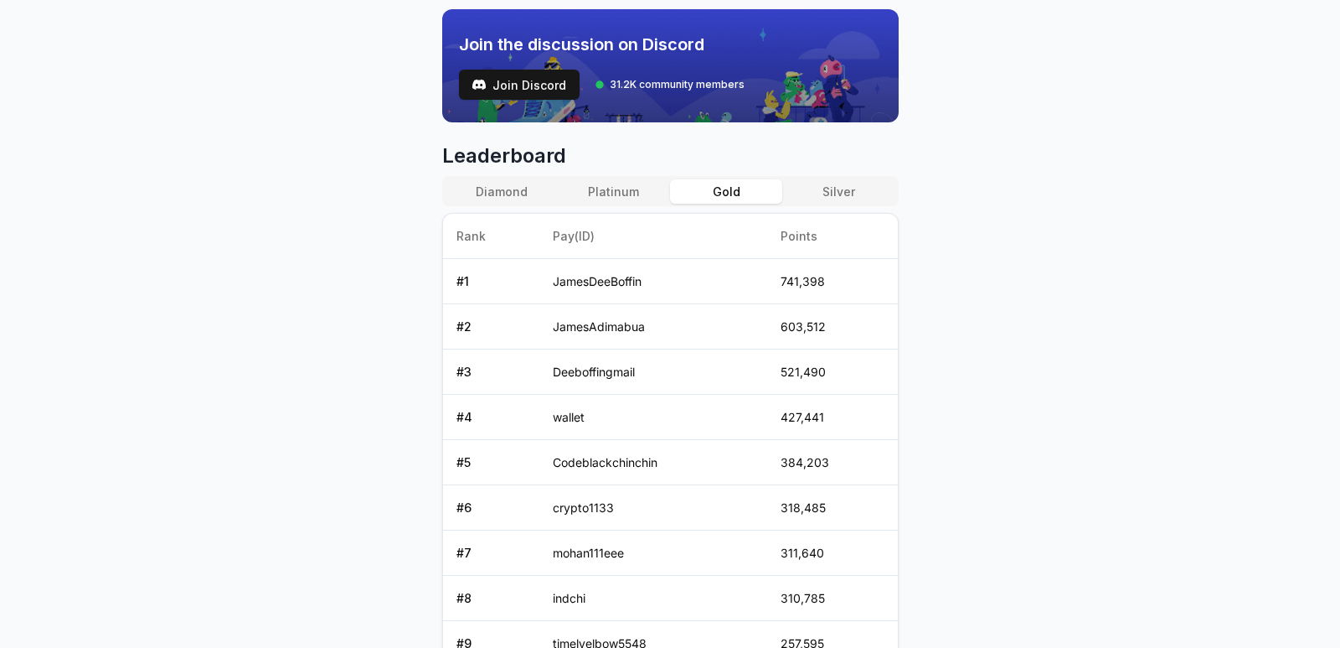
click at [697, 187] on button "Gold" at bounding box center [726, 191] width 112 height 24
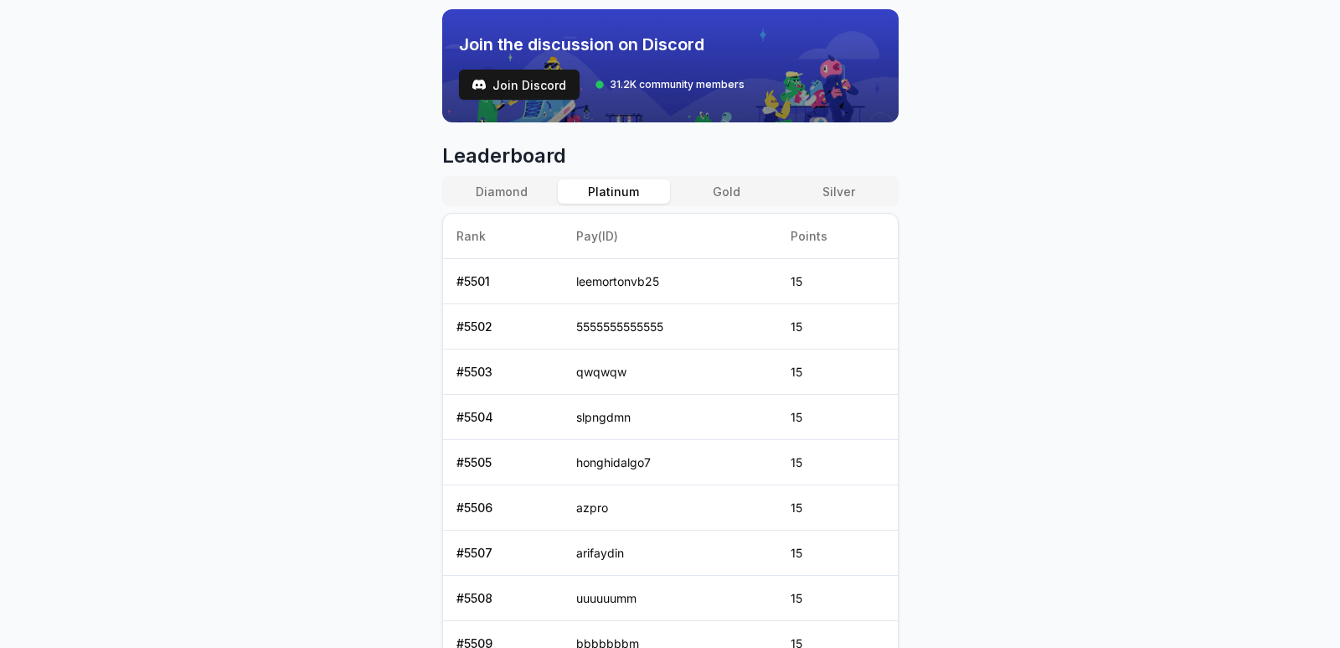
click at [625, 195] on button "Platinum" at bounding box center [614, 191] width 112 height 24
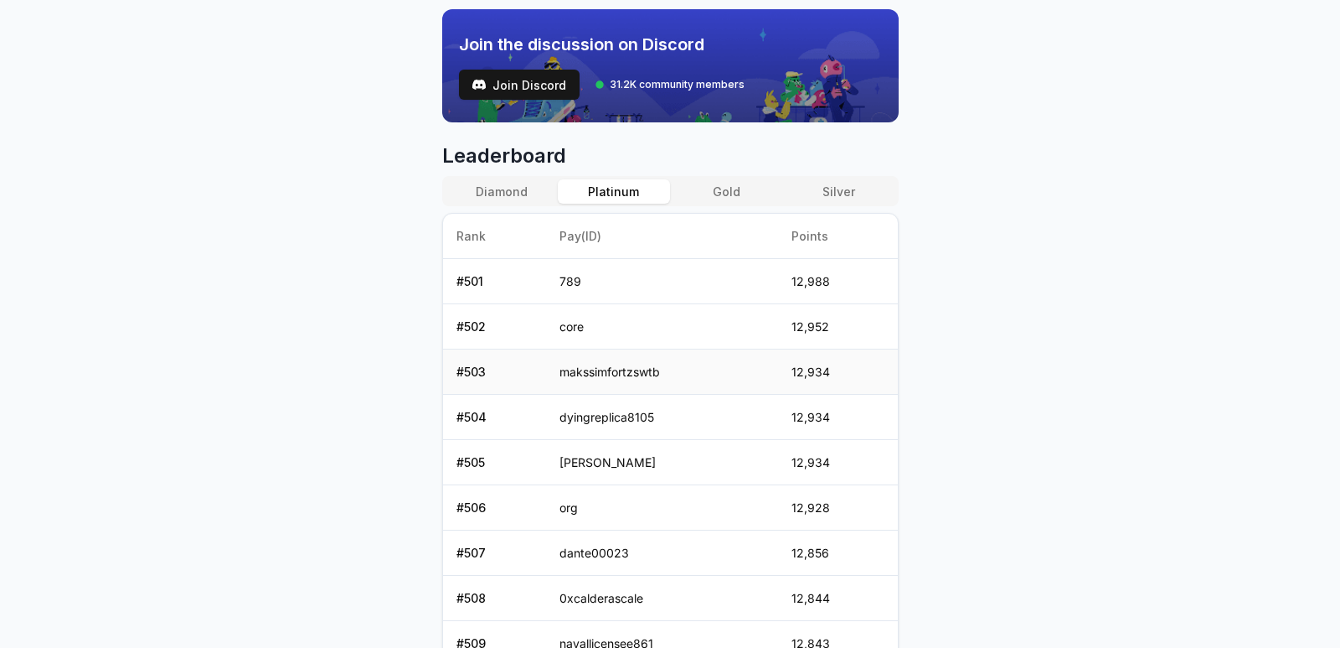
scroll to position [754, 0]
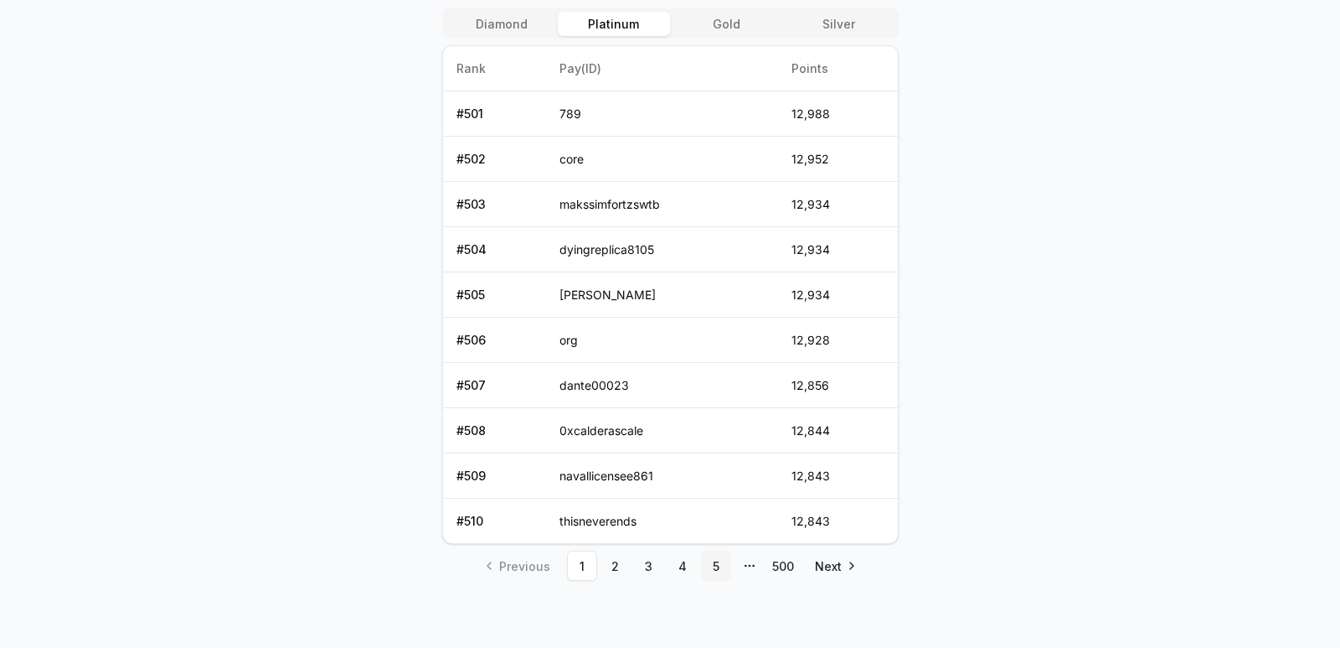
click at [713, 561] on link "5" at bounding box center [716, 565] width 30 height 30
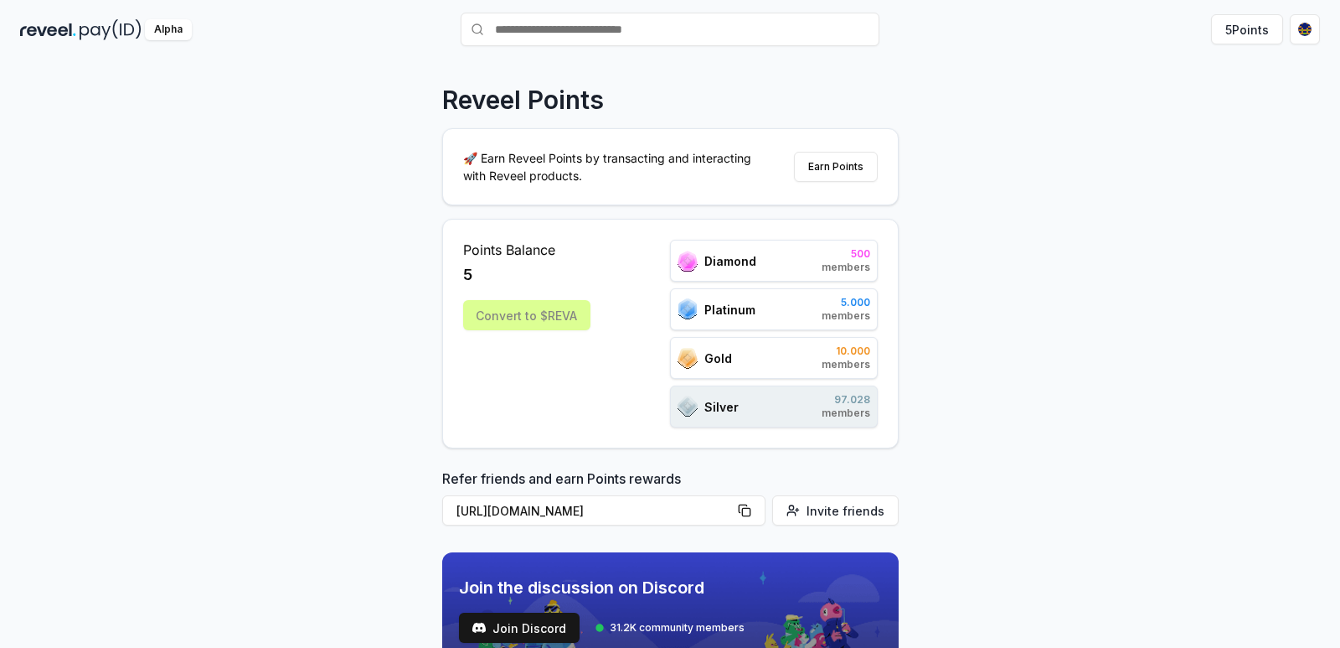
scroll to position [0, 0]
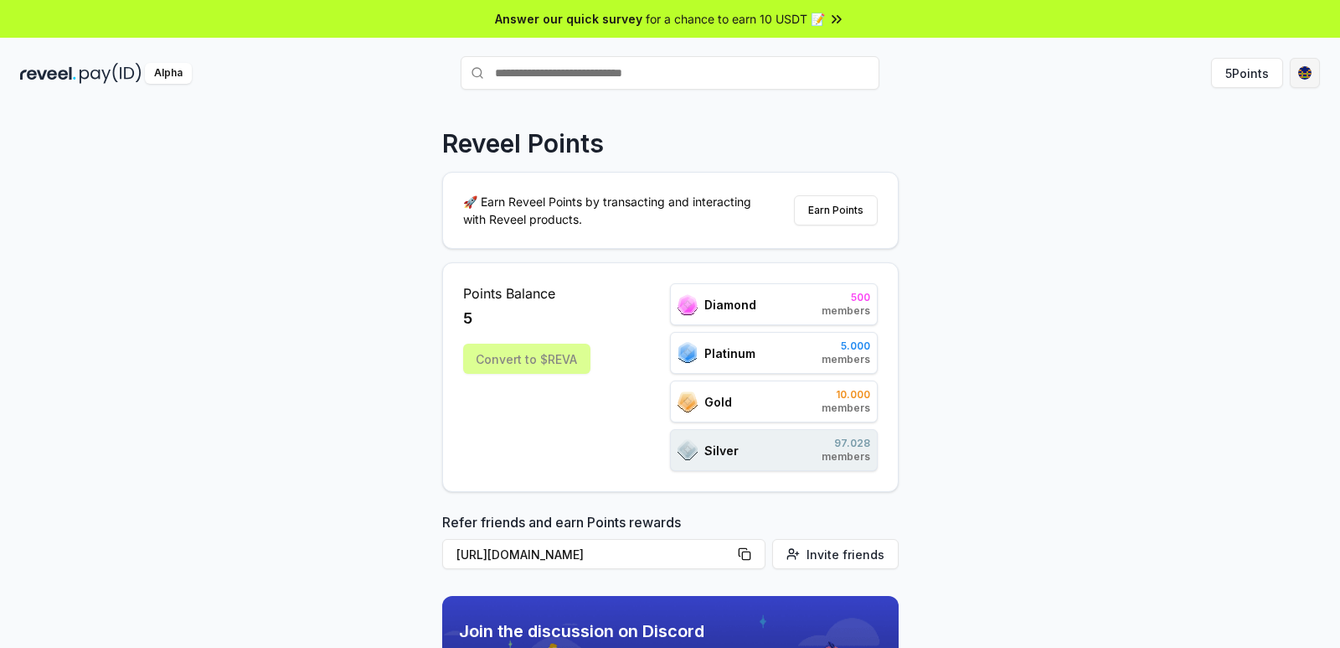
click at [1310, 83] on html "Answer our quick survey for a chance to earn 10 USDT 📝 Alpha 5 Points Reveel Po…" at bounding box center [670, 324] width 1340 height 648
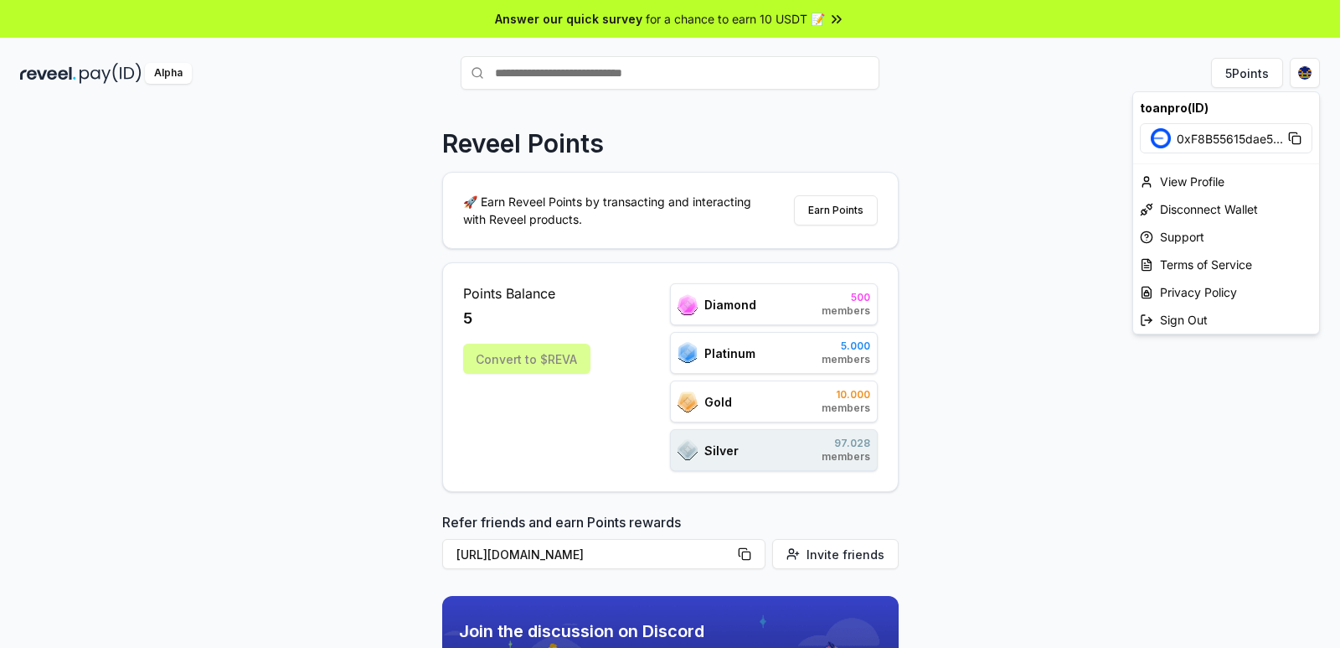
click at [1298, 139] on icon at bounding box center [1294, 138] width 13 height 13
